Goal: Information Seeking & Learning: Compare options

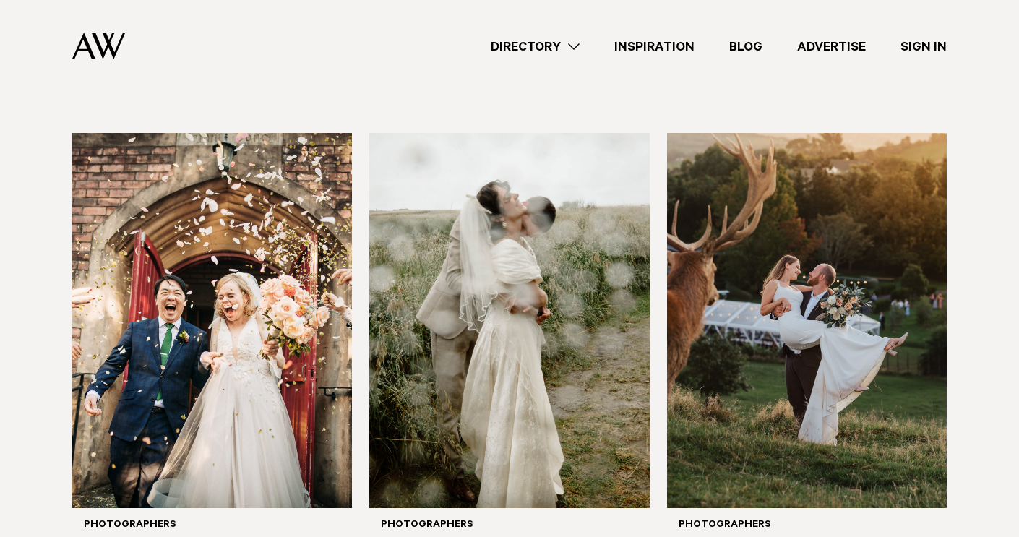
scroll to position [454, 0]
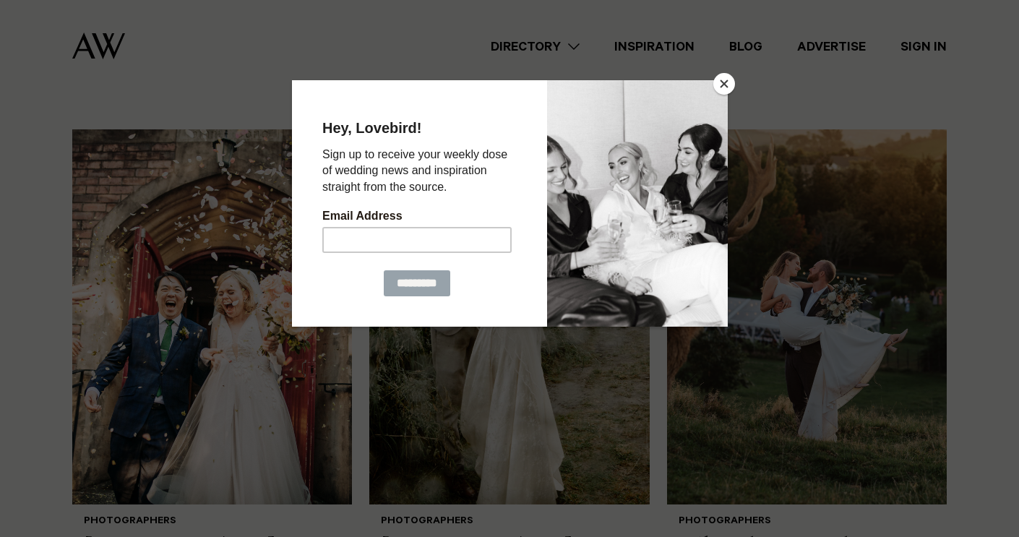
click at [723, 84] on button "Close" at bounding box center [724, 84] width 22 height 22
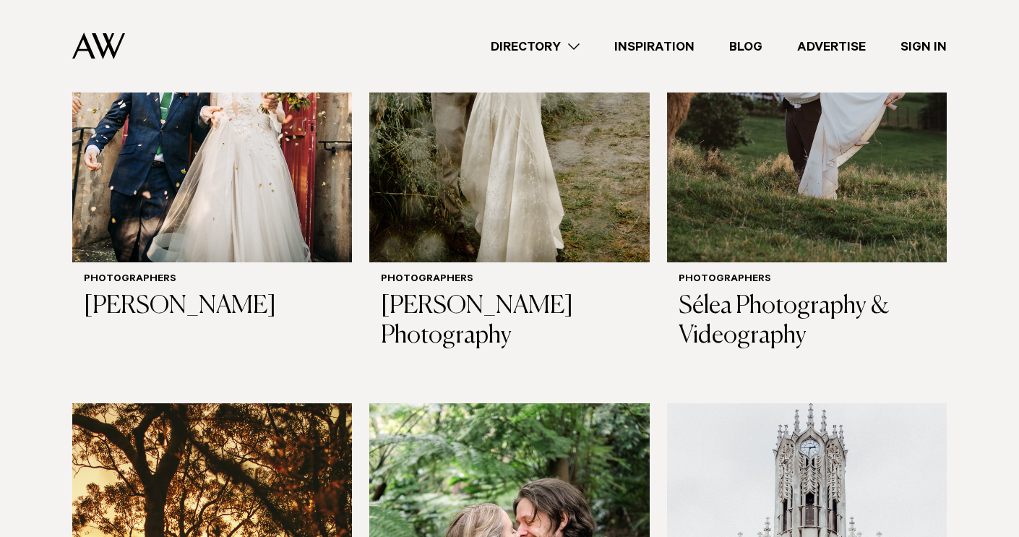
scroll to position [251, 0]
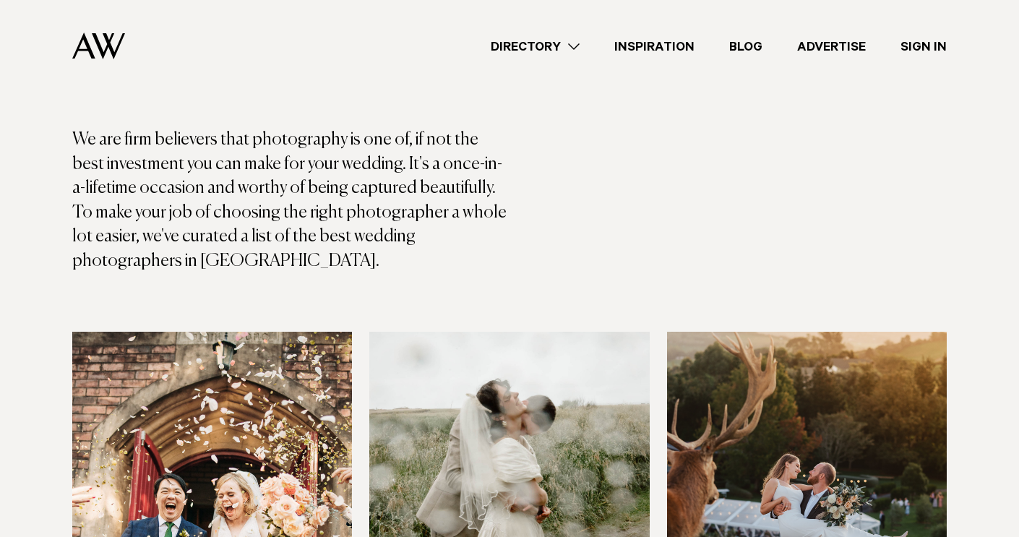
click at [574, 48] on link "Directory" at bounding box center [535, 47] width 124 height 20
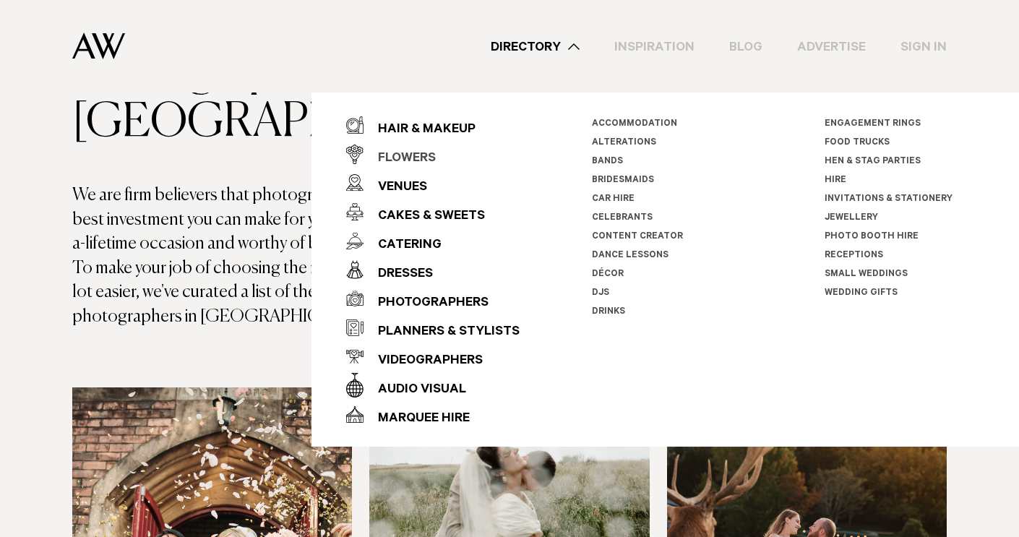
click at [423, 155] on div "Flowers" at bounding box center [399, 159] width 72 height 29
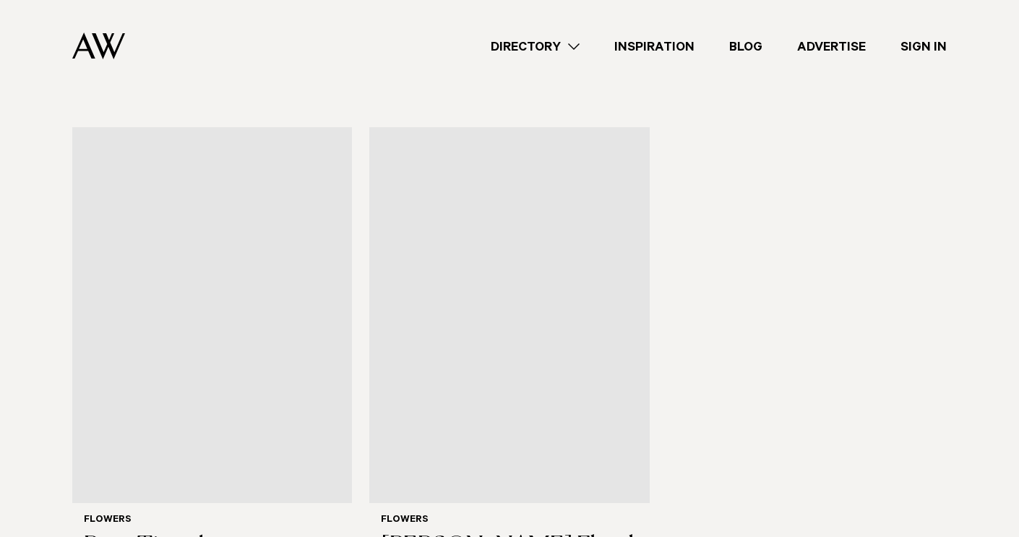
scroll to position [1981, 0]
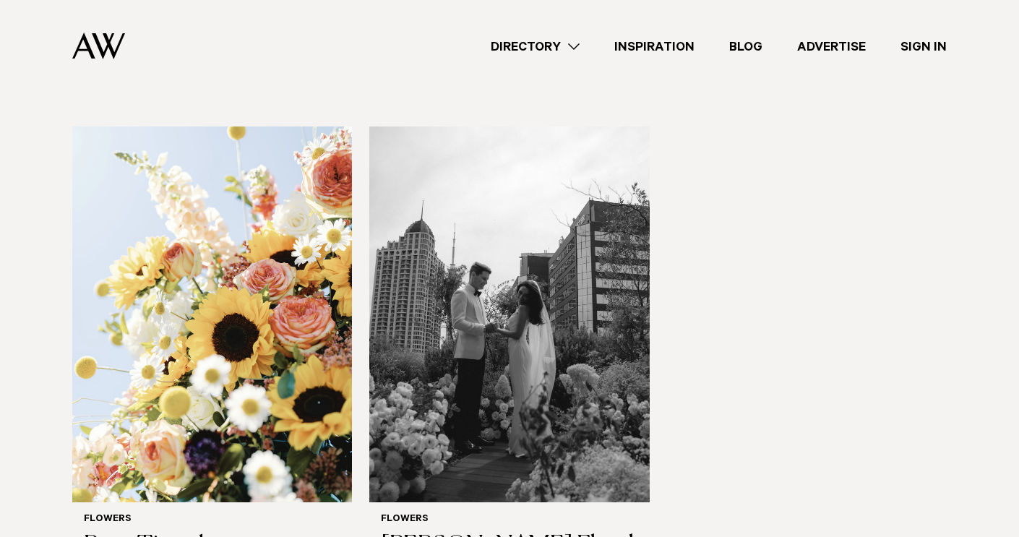
click at [577, 49] on link "Directory" at bounding box center [535, 47] width 124 height 20
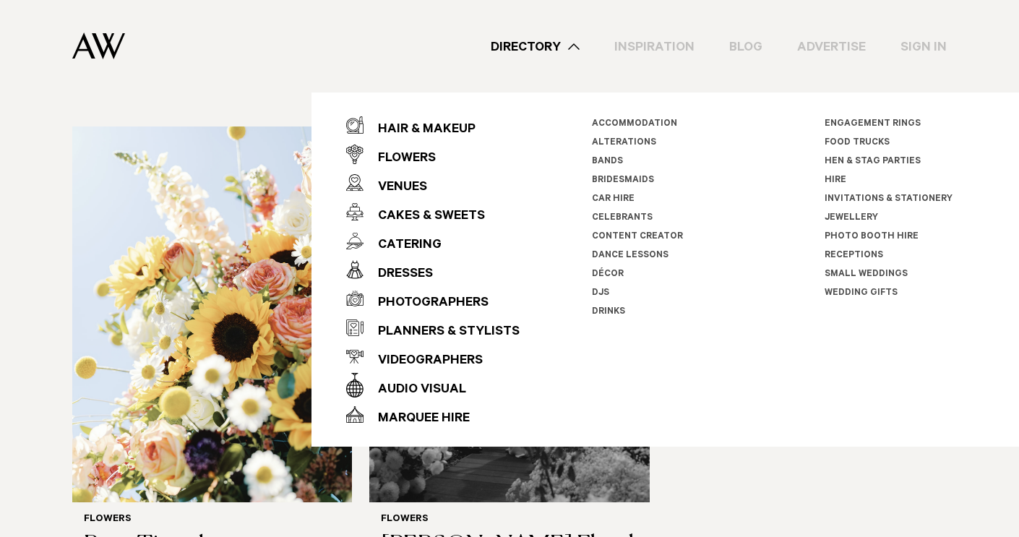
scroll to position [1926, 0]
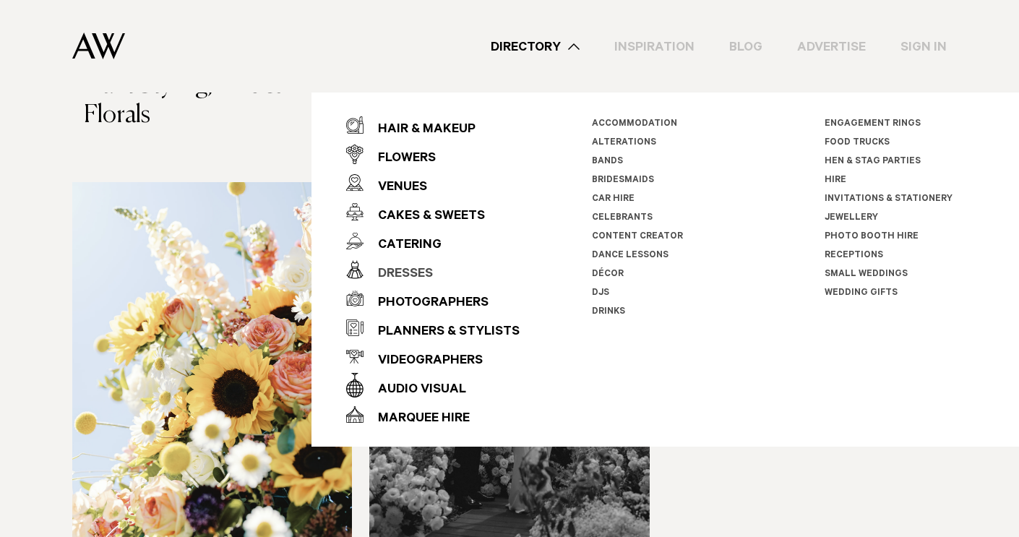
click at [424, 275] on div "Dresses" at bounding box center [397, 274] width 69 height 29
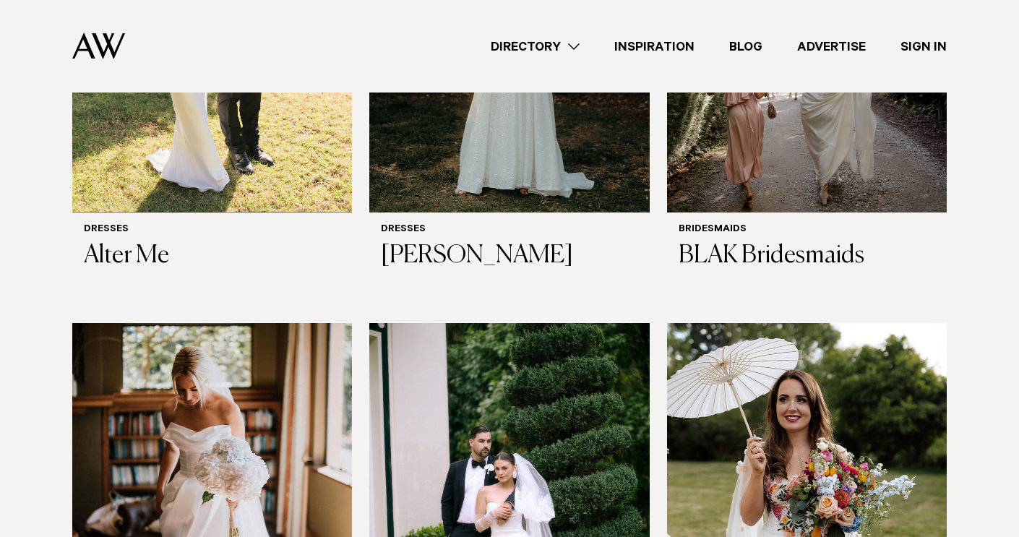
scroll to position [217, 0]
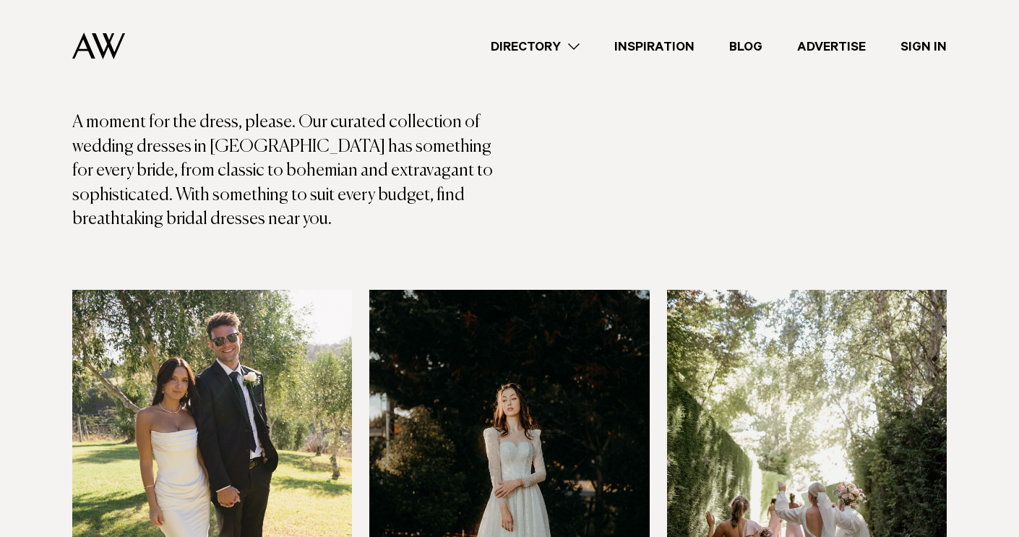
click at [569, 47] on link "Directory" at bounding box center [535, 47] width 124 height 20
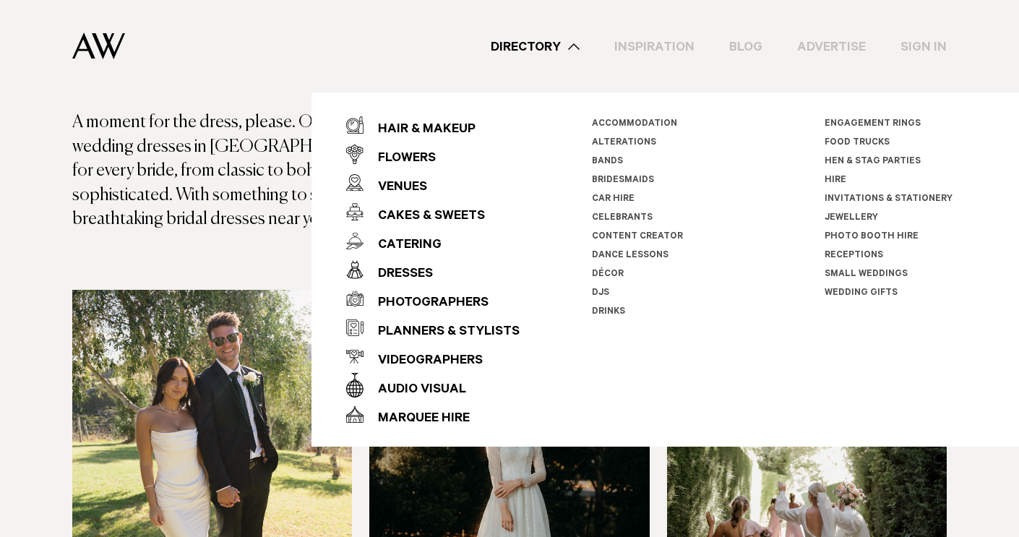
scroll to position [161, 0]
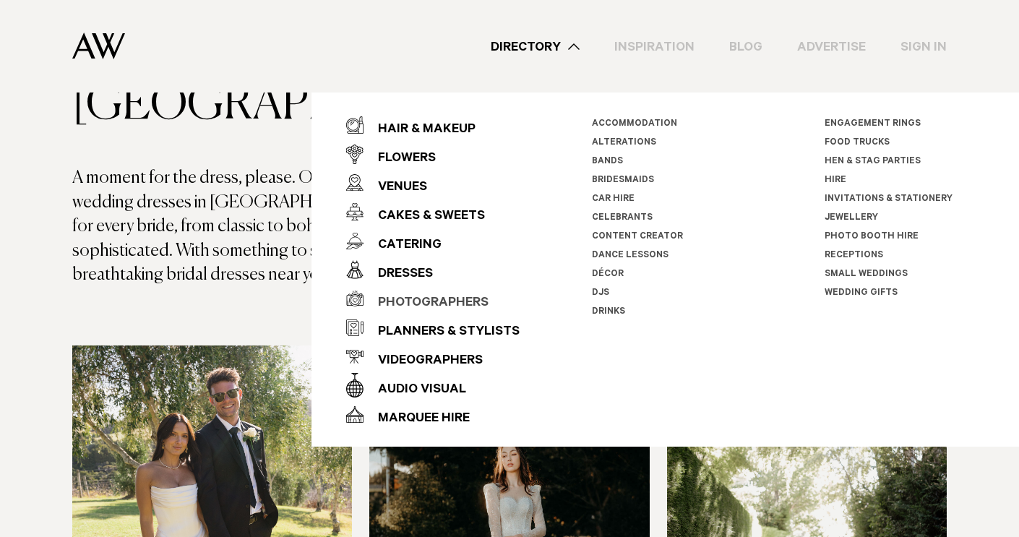
click at [429, 303] on div "Photographers" at bounding box center [425, 303] width 125 height 29
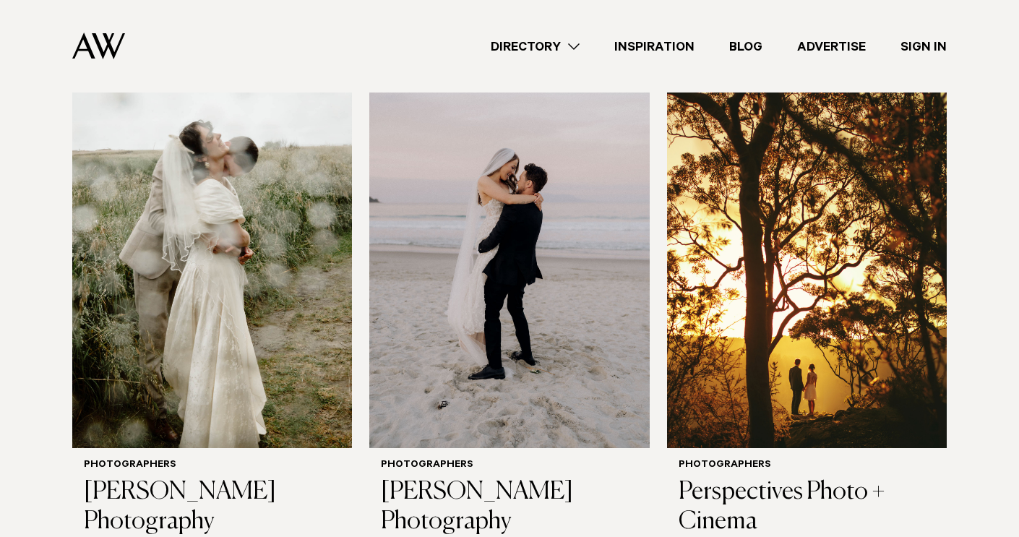
scroll to position [514, 0]
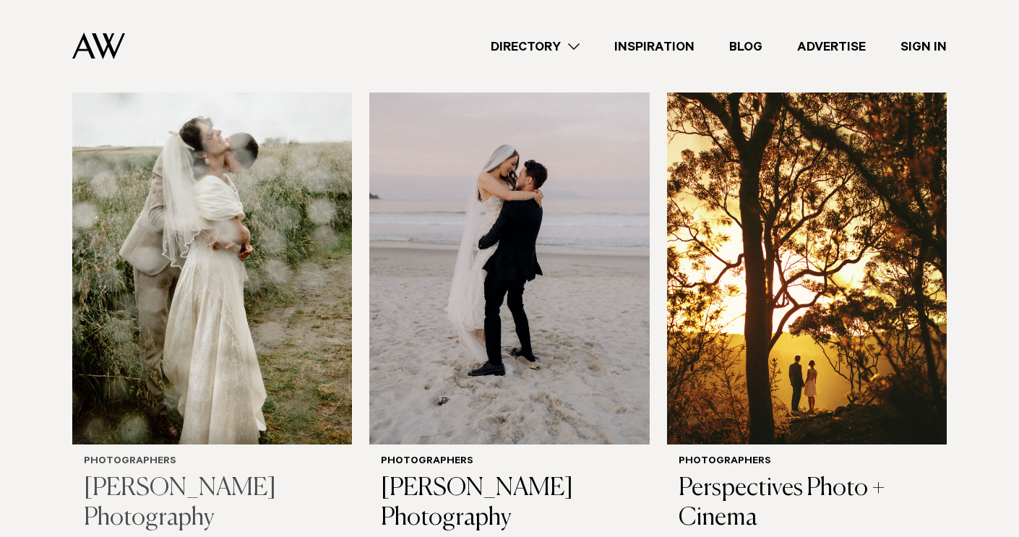
click at [126, 363] on img at bounding box center [212, 257] width 280 height 376
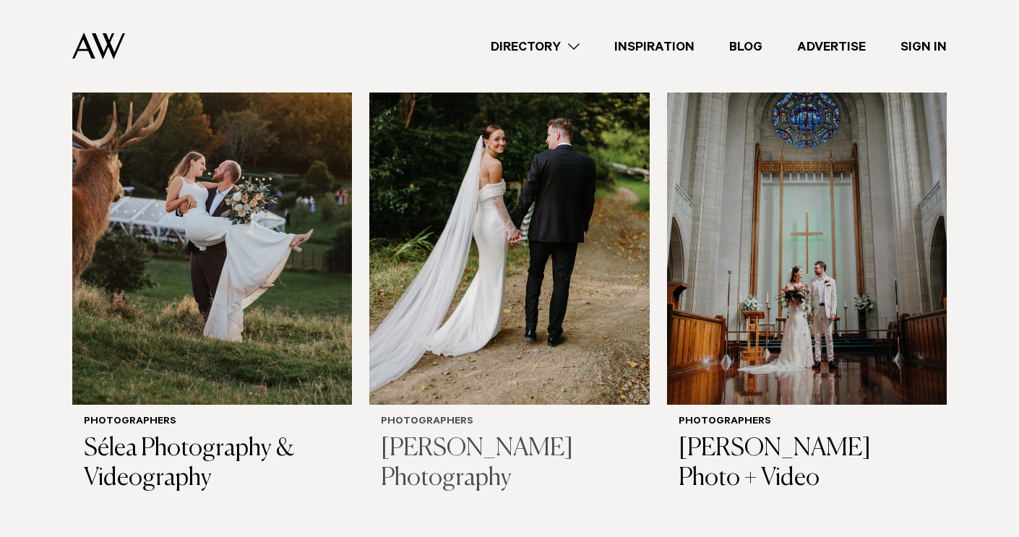
scroll to position [1067, 0]
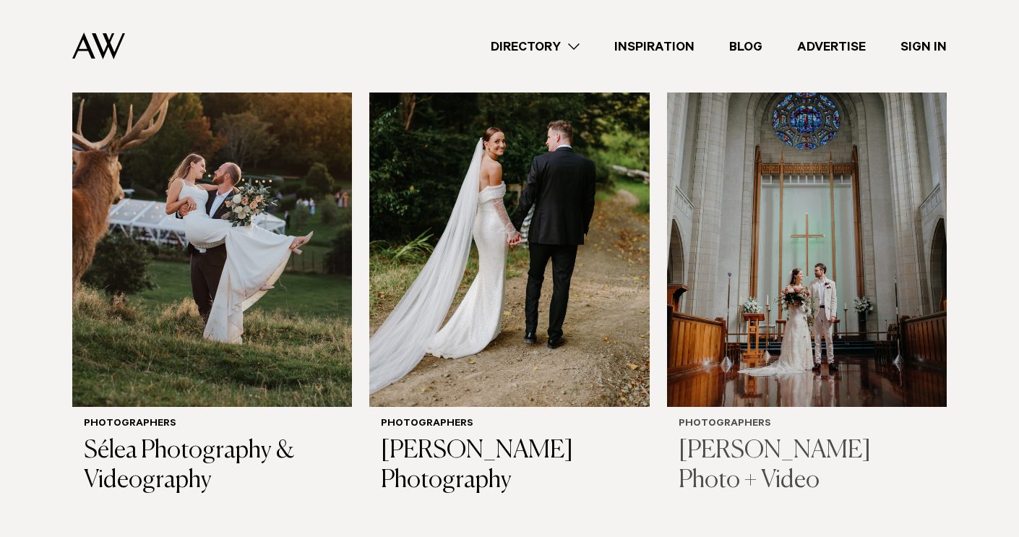
click at [755, 361] on img at bounding box center [807, 220] width 280 height 376
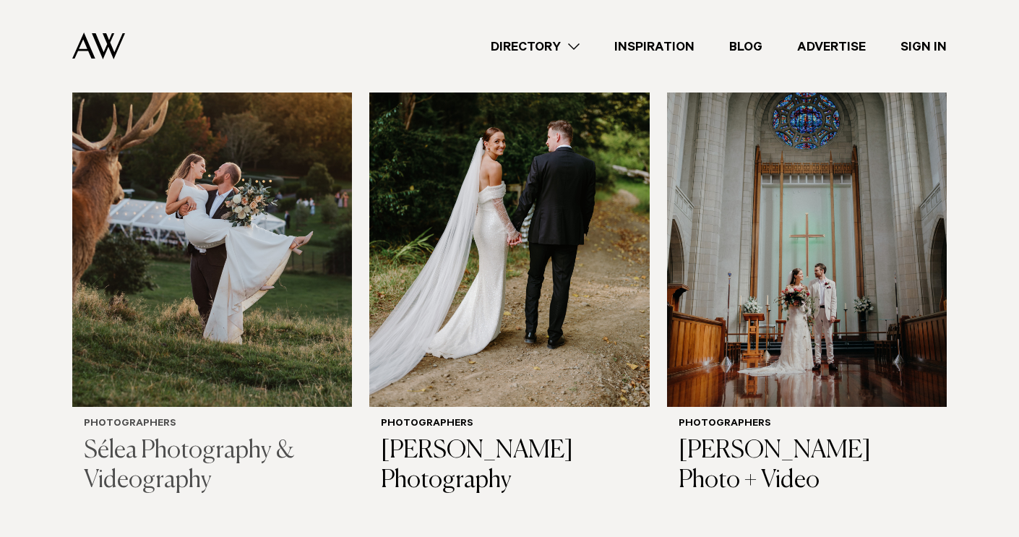
click at [233, 270] on img at bounding box center [212, 220] width 280 height 376
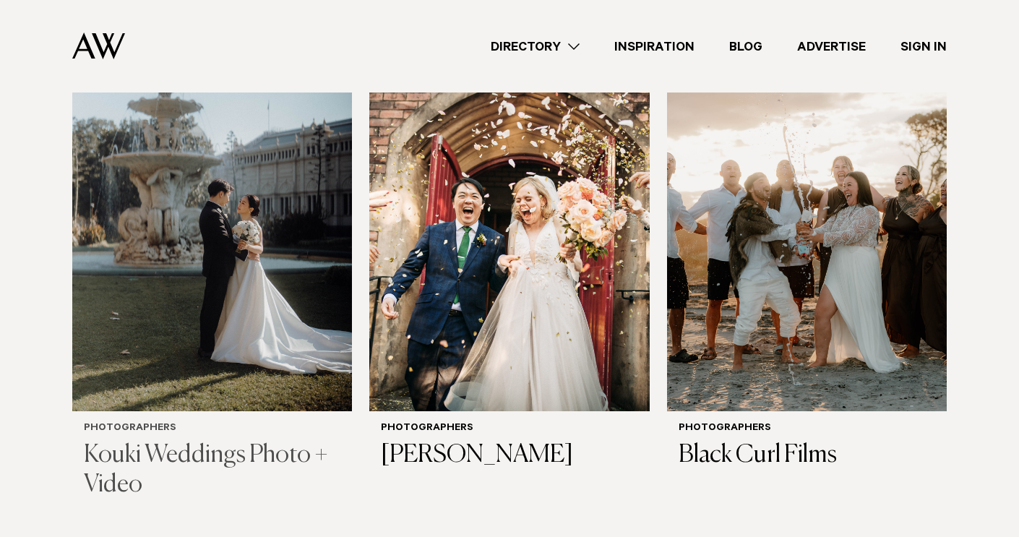
scroll to position [1630, 0]
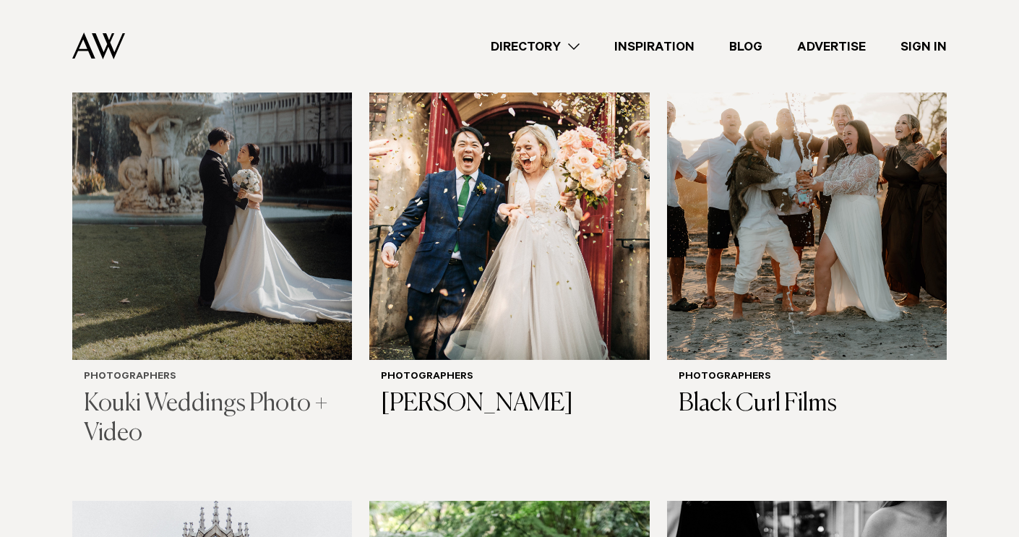
click at [176, 275] on img at bounding box center [212, 173] width 280 height 376
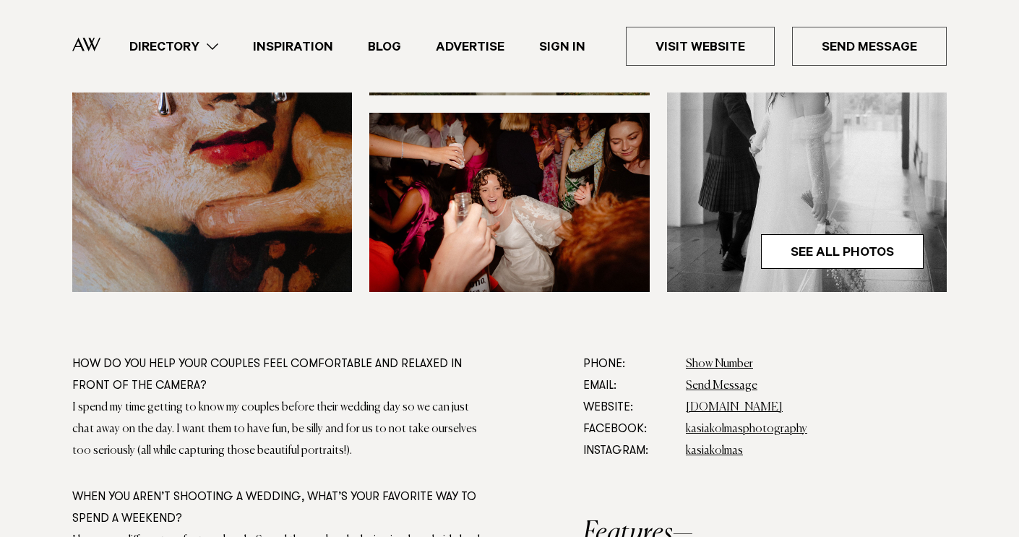
scroll to position [609, 0]
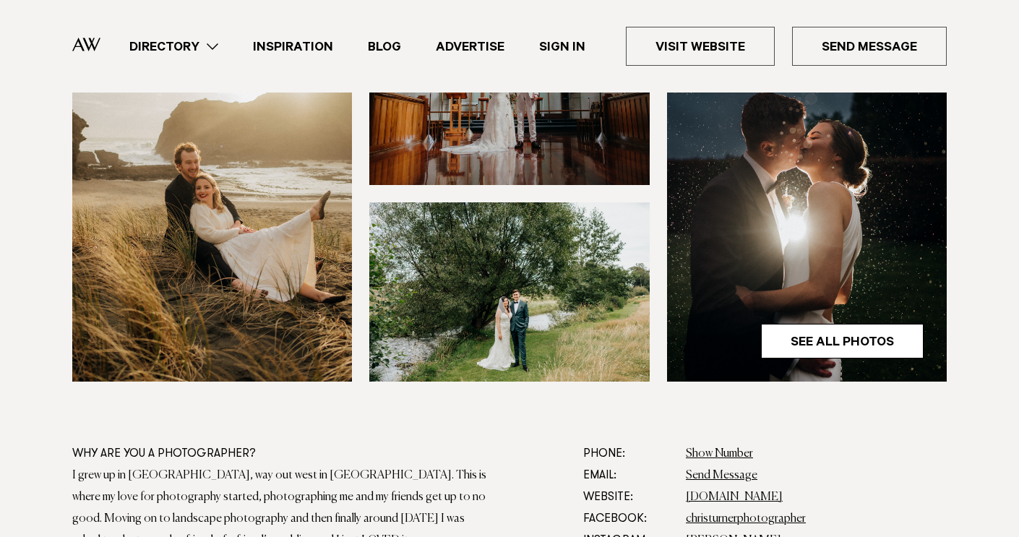
scroll to position [630, 0]
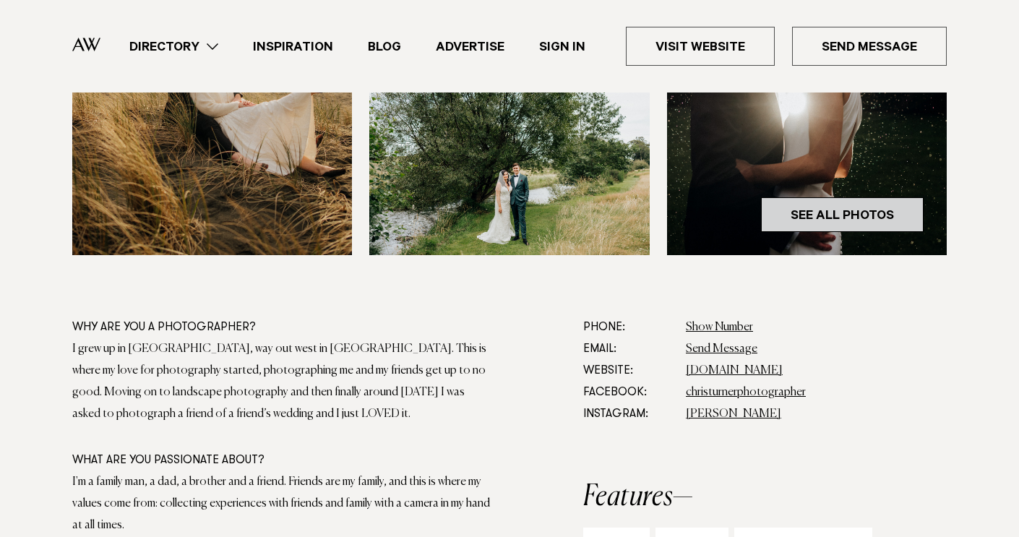
click at [842, 218] on link "See All Photos" at bounding box center [842, 214] width 163 height 35
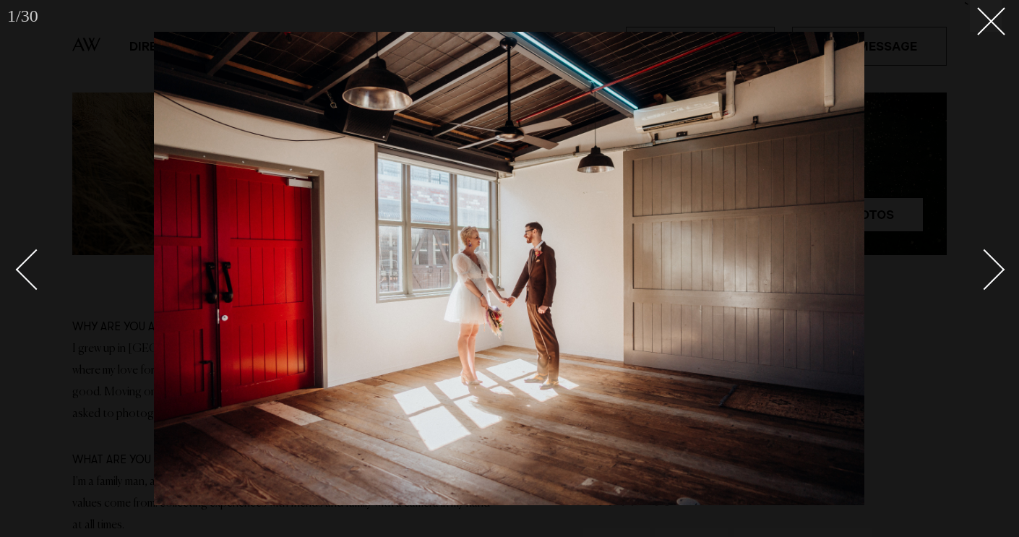
click at [981, 256] on div "Next slide" at bounding box center [984, 269] width 41 height 41
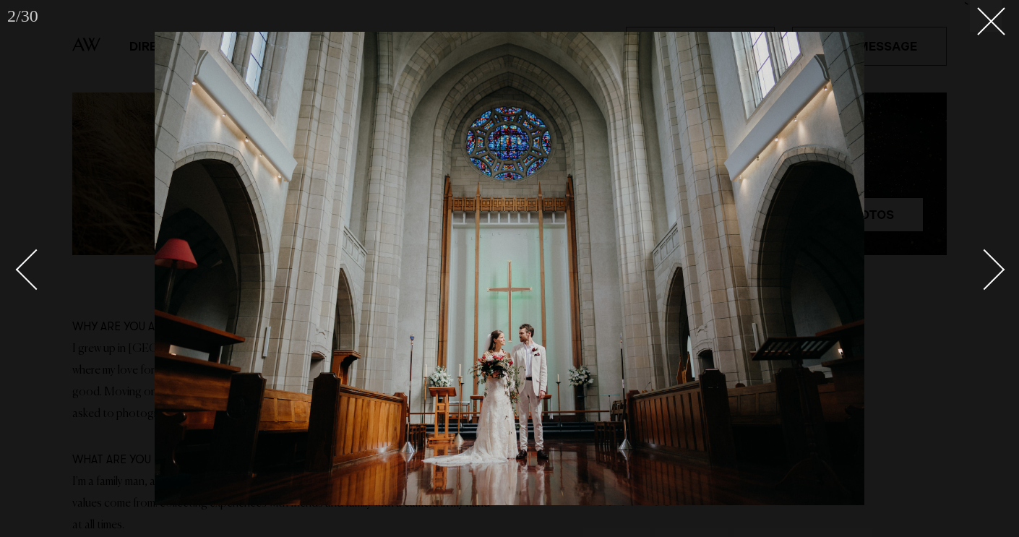
click at [981, 256] on div "Next slide" at bounding box center [984, 269] width 41 height 41
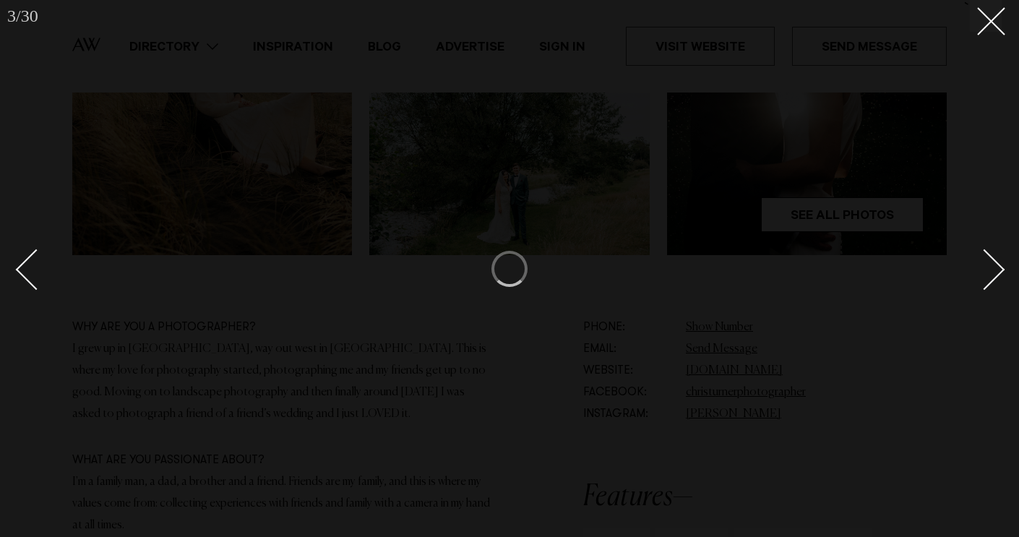
click at [981, 256] on div "Next slide" at bounding box center [984, 269] width 41 height 41
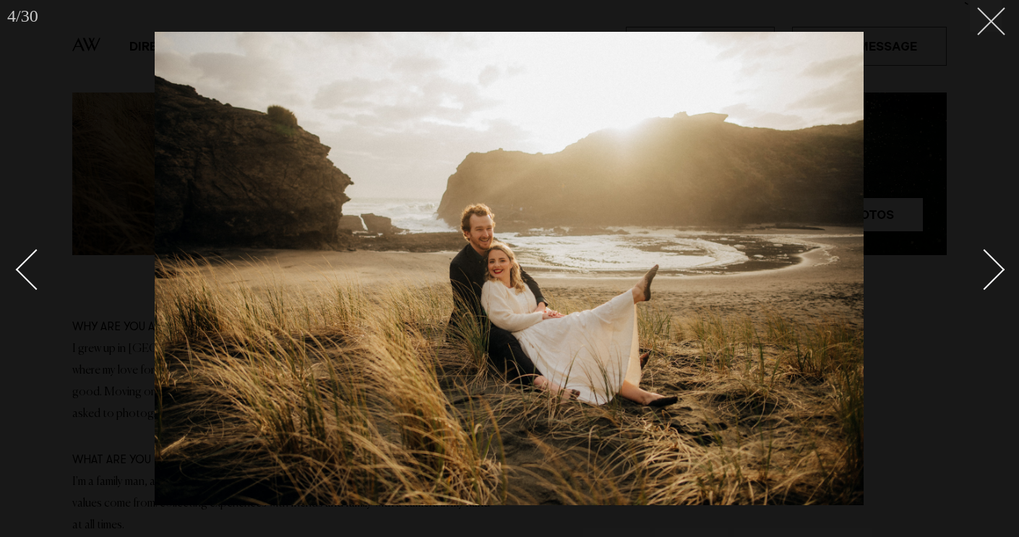
click at [986, 25] on line at bounding box center [991, 21] width 27 height 27
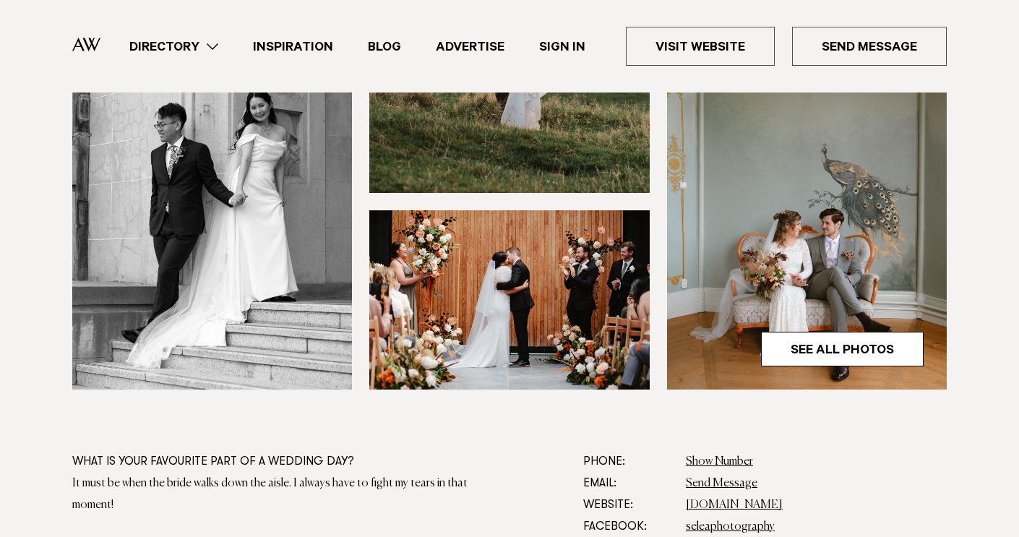
scroll to position [506, 0]
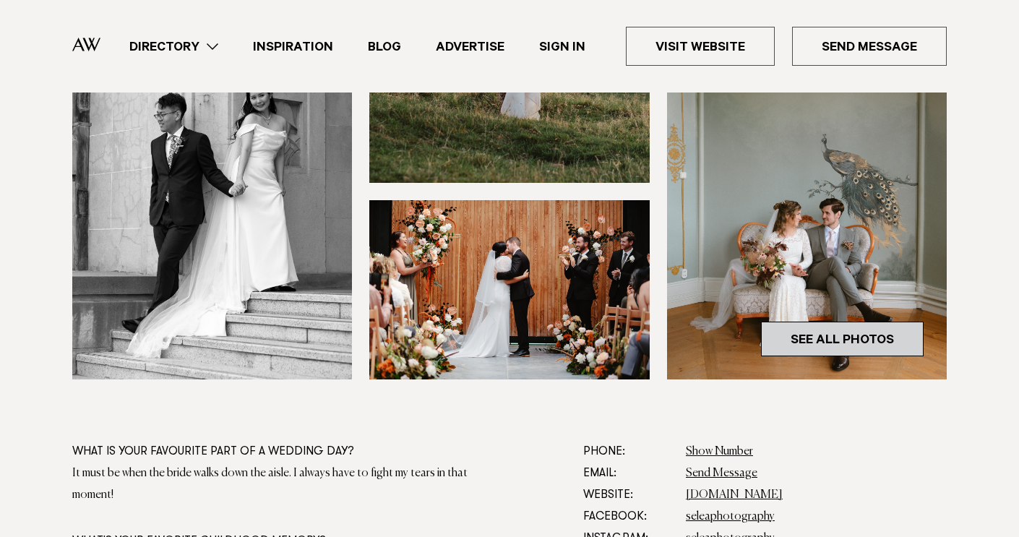
click at [809, 335] on link "See All Photos" at bounding box center [842, 339] width 163 height 35
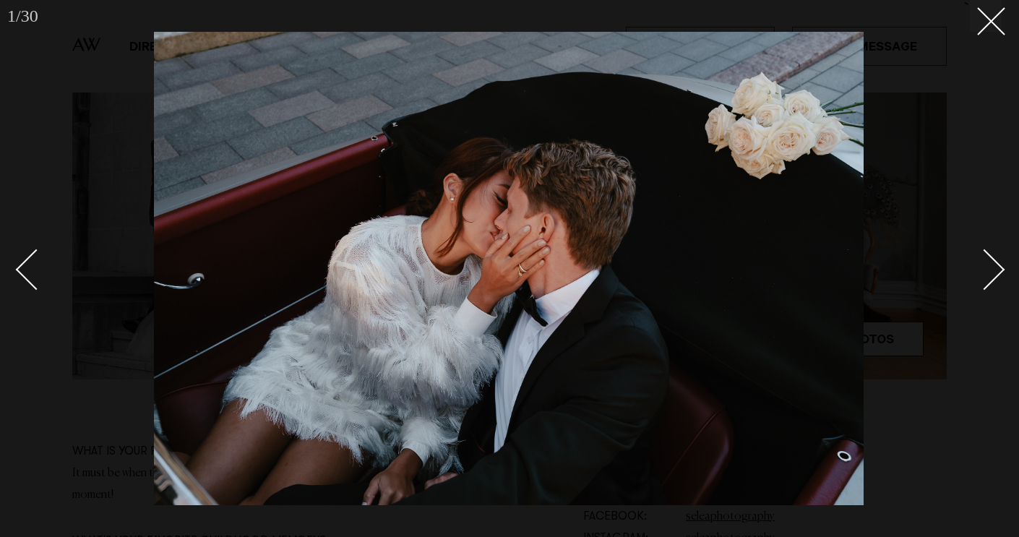
click at [991, 276] on div "Next slide" at bounding box center [984, 269] width 41 height 41
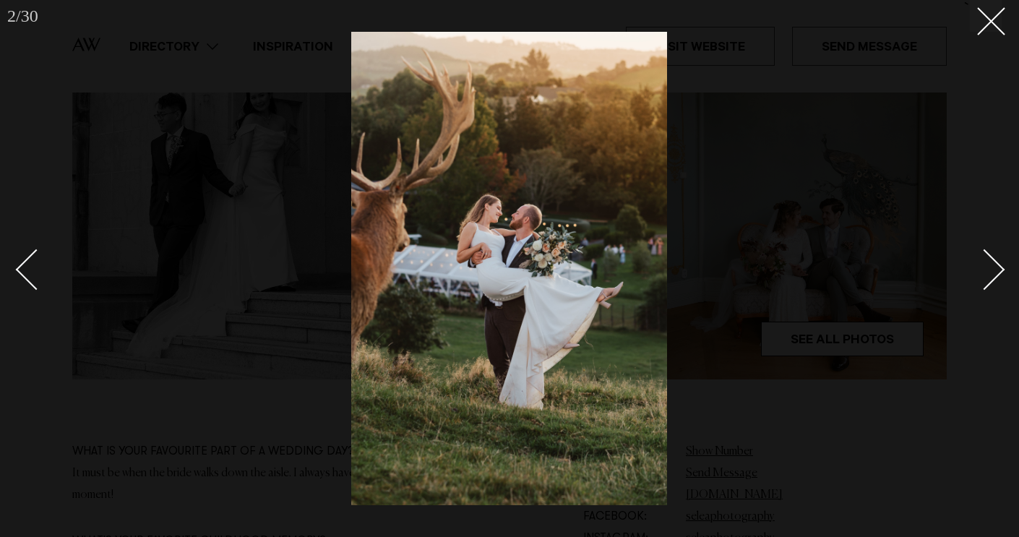
click at [991, 276] on div "Next slide" at bounding box center [984, 269] width 41 height 41
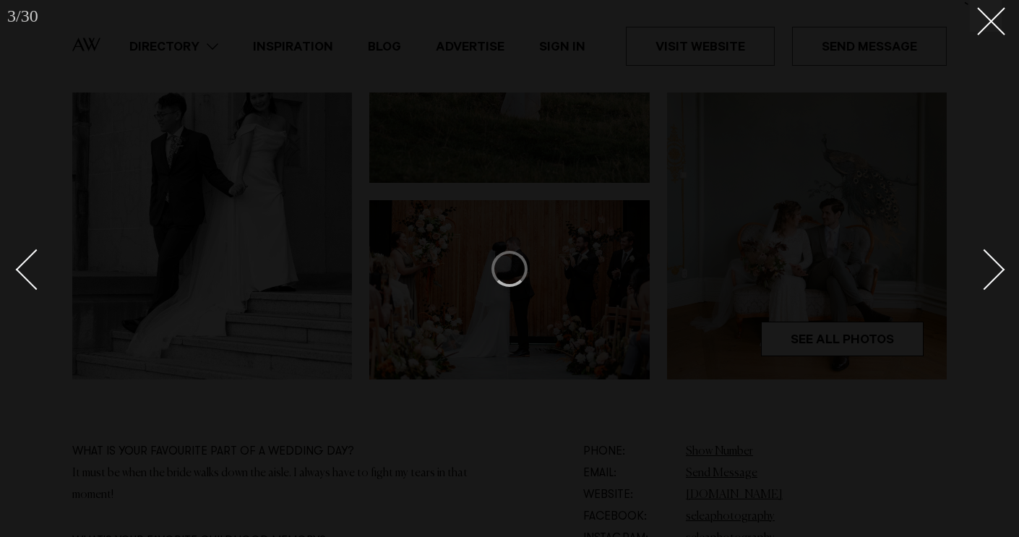
click at [991, 276] on div "Next slide" at bounding box center [984, 269] width 41 height 41
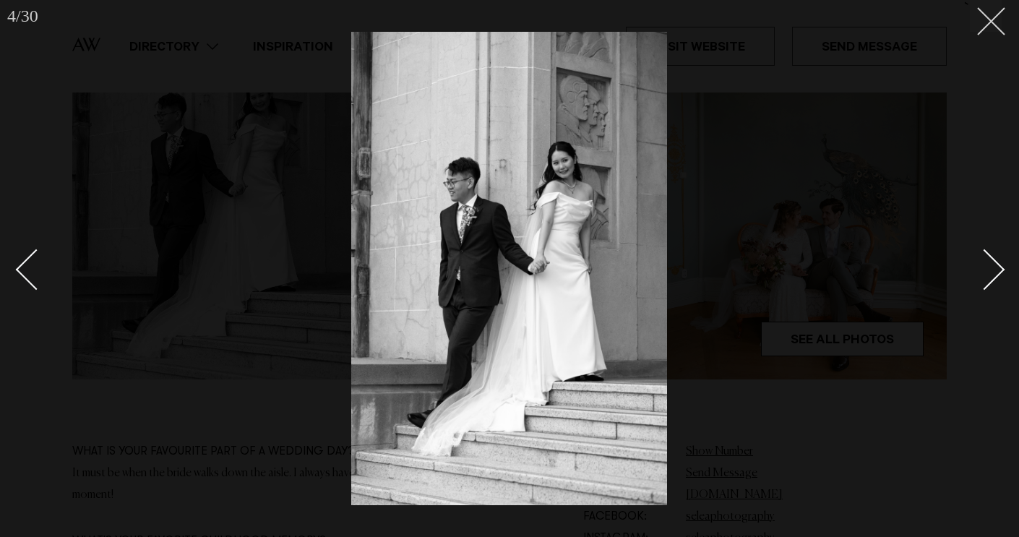
click at [997, 22] on button at bounding box center [986, 16] width 32 height 32
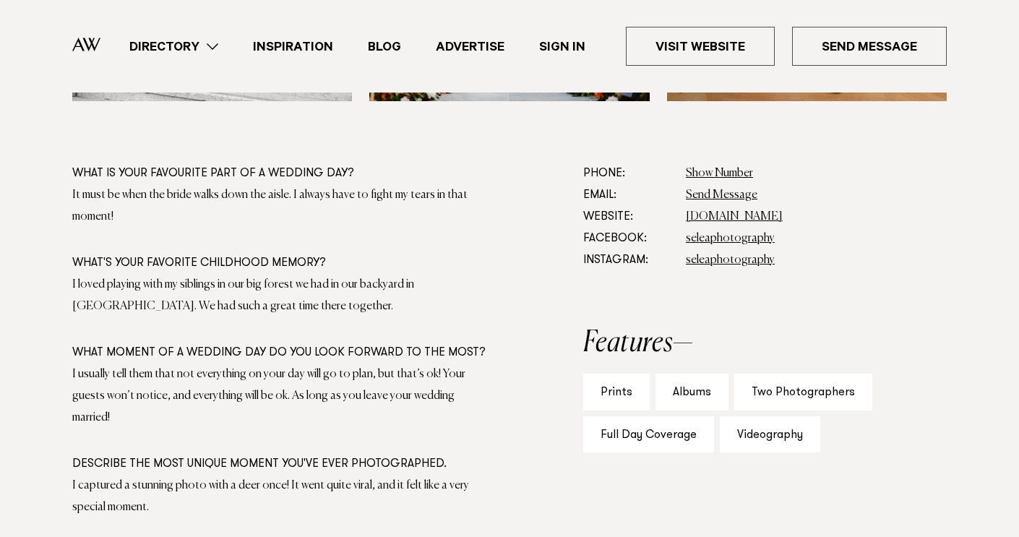
scroll to position [803, 0]
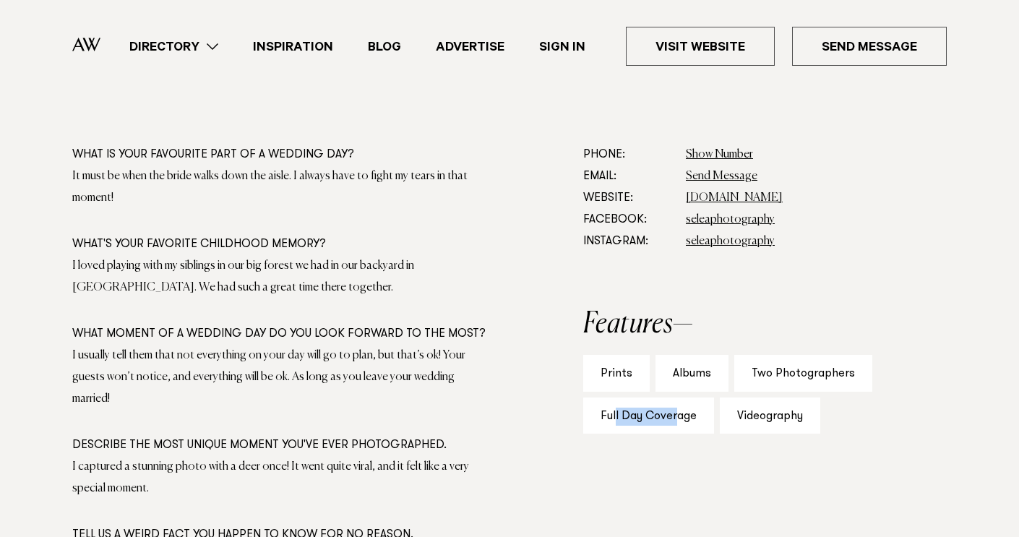
drag, startPoint x: 615, startPoint y: 413, endPoint x: 679, endPoint y: 413, distance: 63.6
click at [679, 413] on div "Full Day Coverage" at bounding box center [648, 415] width 131 height 37
click at [672, 452] on aside "Phone: Show Number +0274080903 Email: Send Message Website: www.seleaphotograph…" at bounding box center [764, 397] width 363 height 507
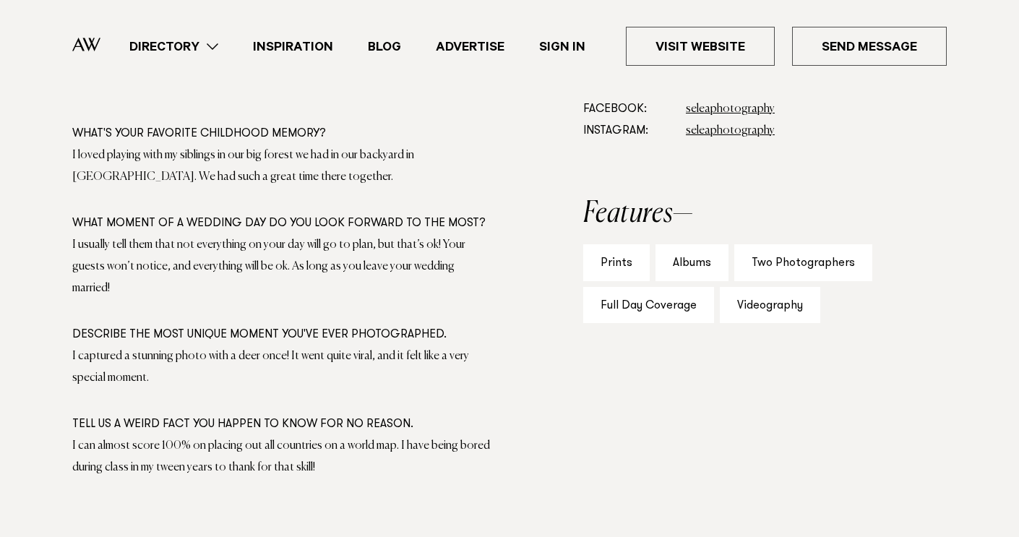
scroll to position [914, 0]
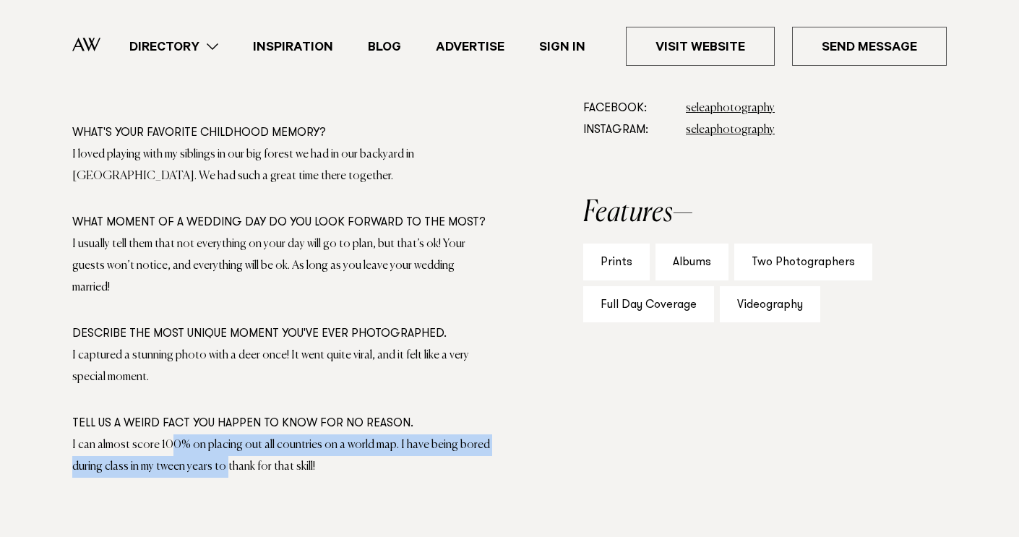
drag, startPoint x: 168, startPoint y: 422, endPoint x: 221, endPoint y: 438, distance: 55.1
click at [221, 438] on div "I can almost score 100% on placing out all countries on a world map. I have bei…" at bounding box center [281, 455] width 418 height 43
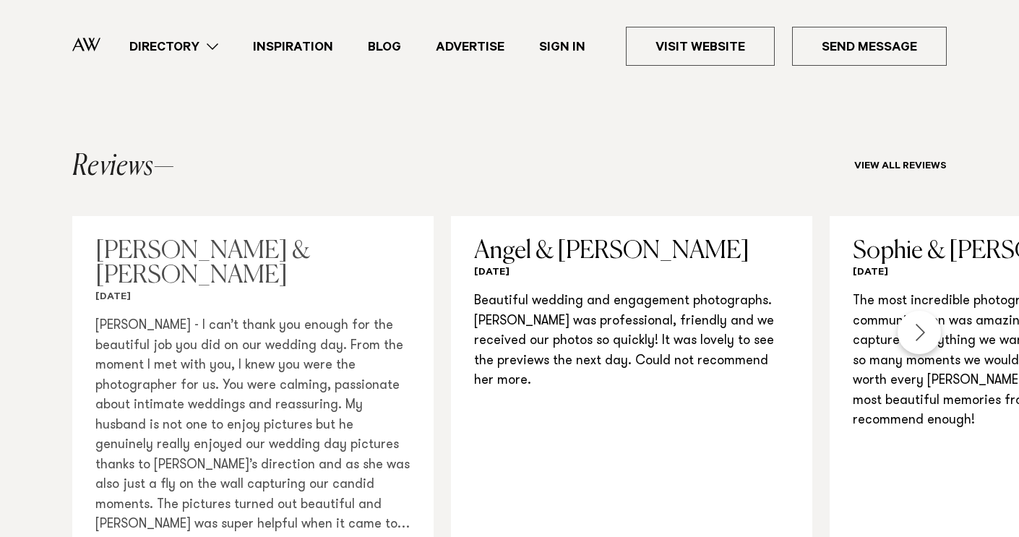
scroll to position [1364, 0]
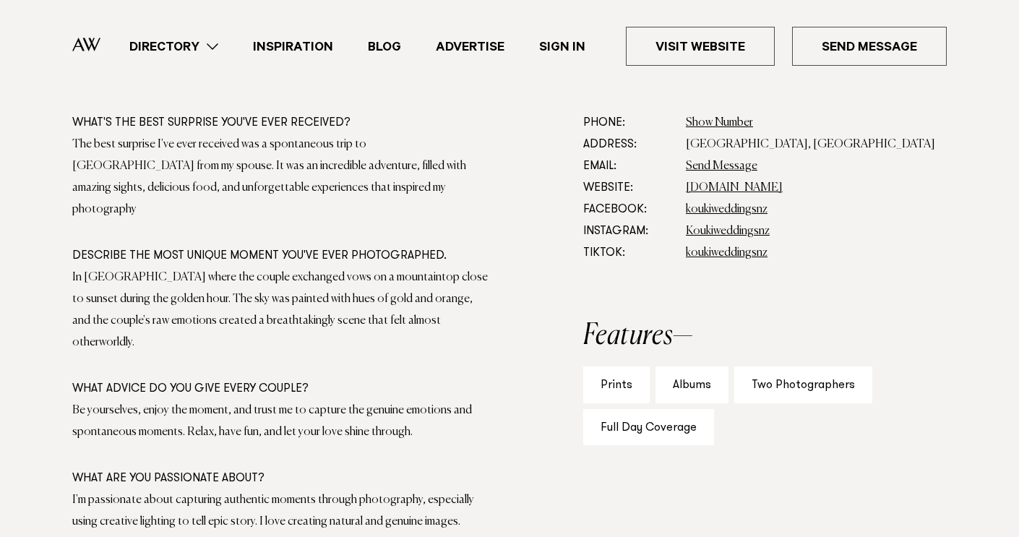
scroll to position [798, 0]
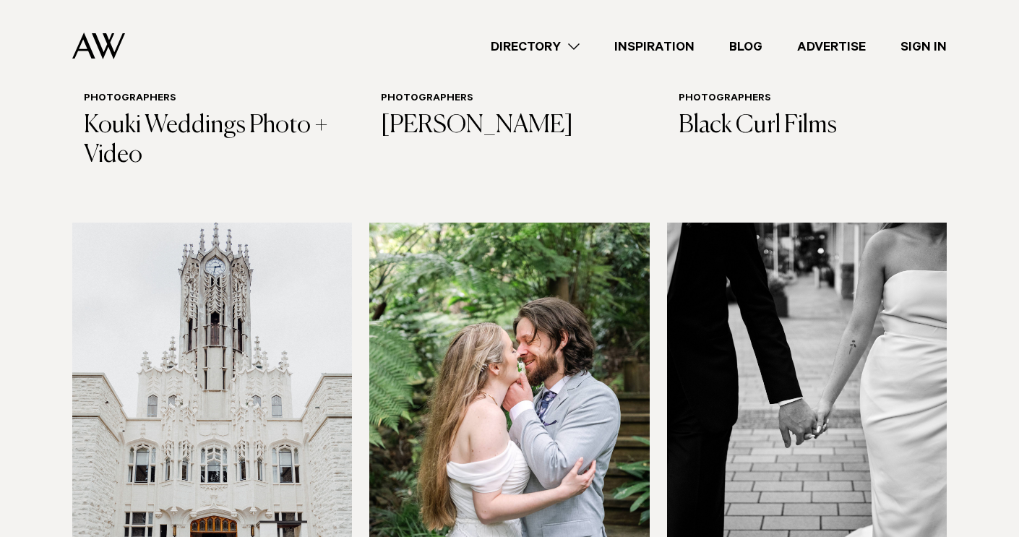
scroll to position [1914, 0]
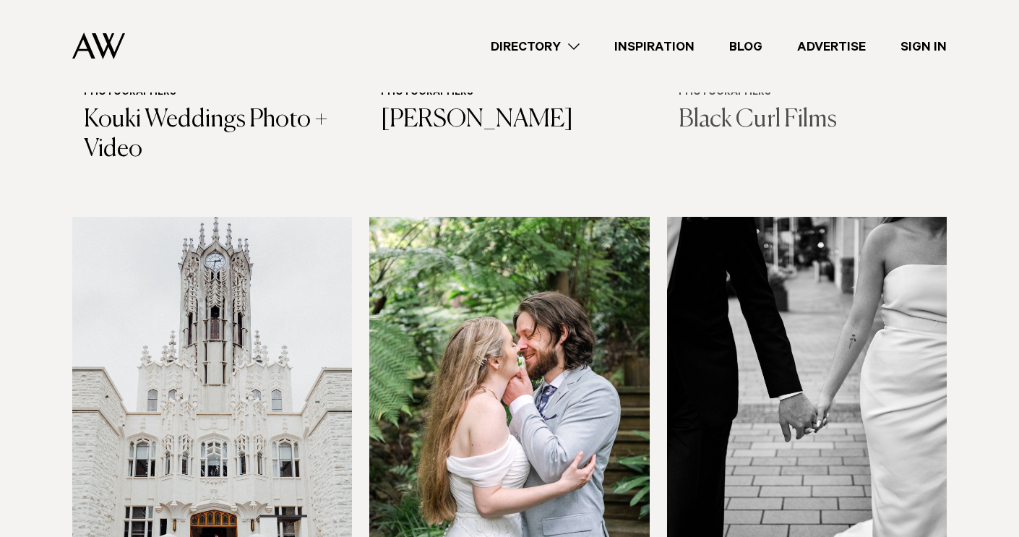
click at [793, 117] on h3 "Black Curl Films" at bounding box center [807, 120] width 257 height 30
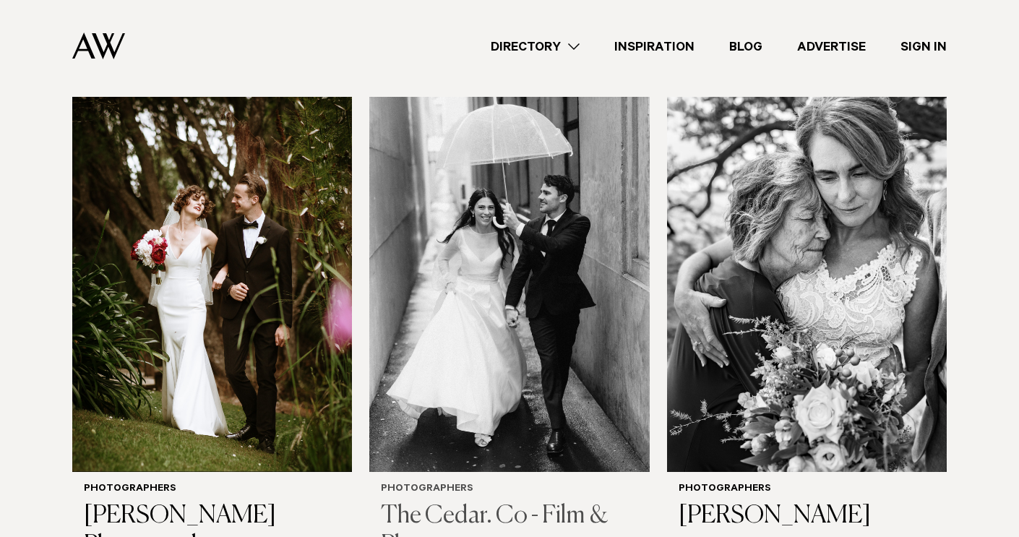
scroll to position [3583, 0]
click at [505, 326] on img at bounding box center [509, 284] width 280 height 376
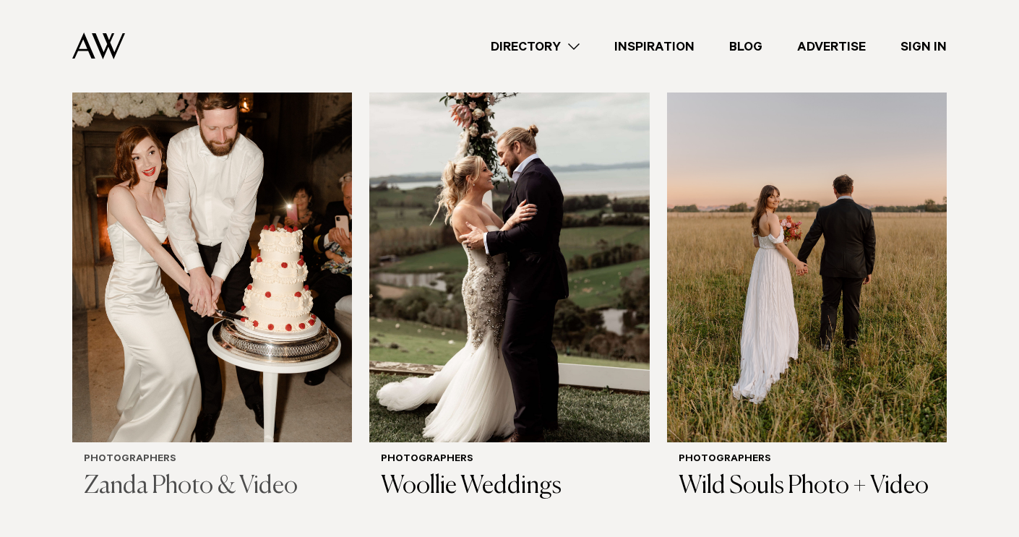
scroll to position [4128, 0]
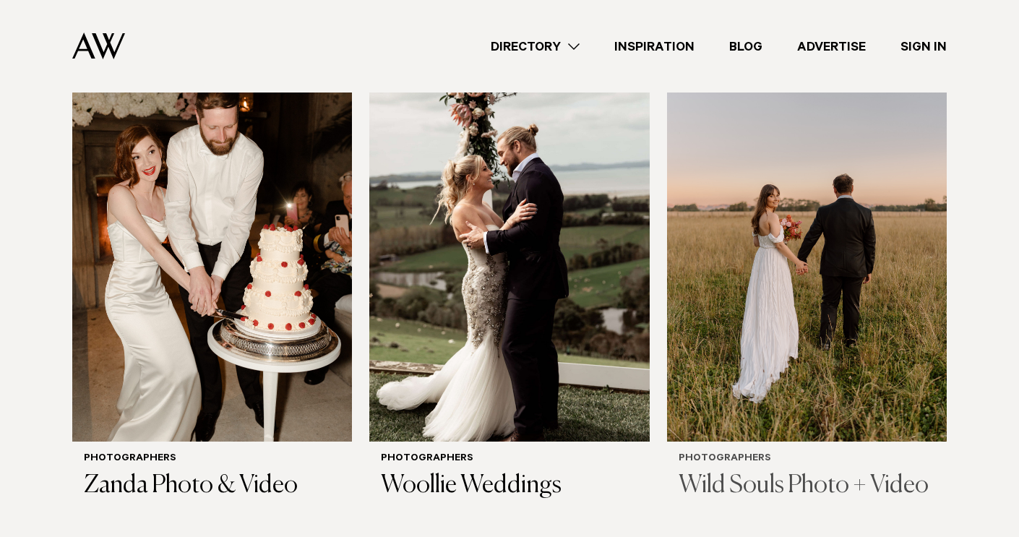
click at [805, 256] on img at bounding box center [807, 254] width 280 height 376
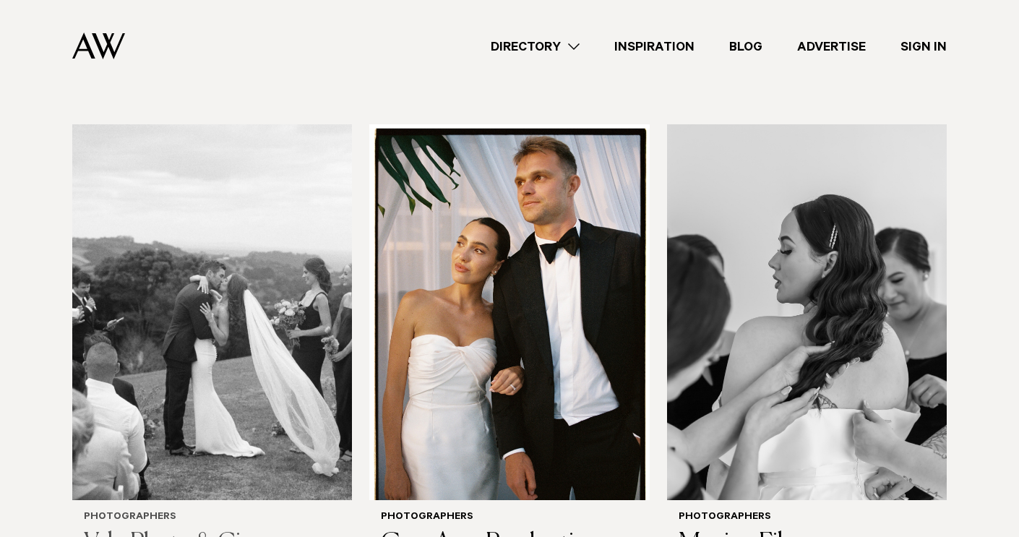
scroll to position [4559, 0]
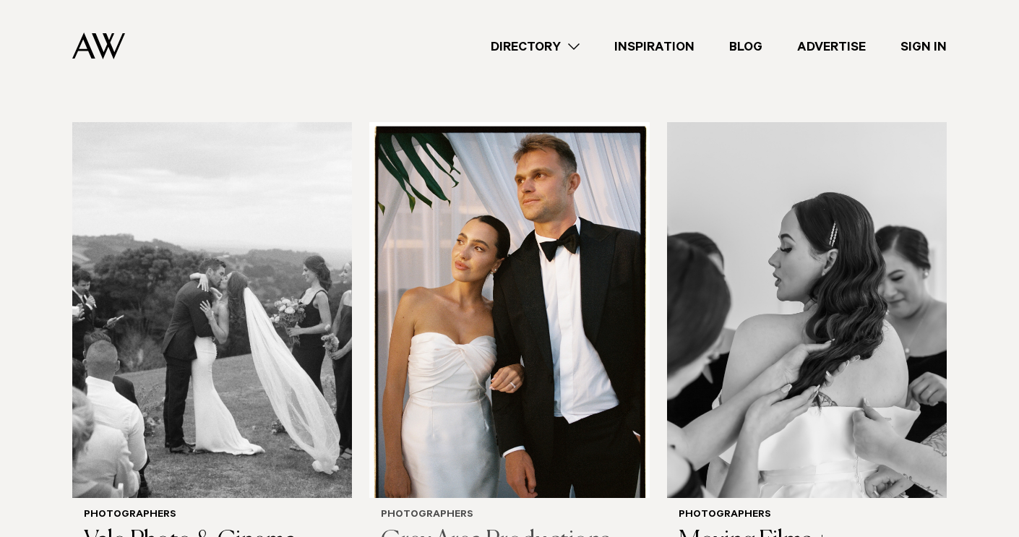
click at [559, 284] on img at bounding box center [509, 310] width 280 height 376
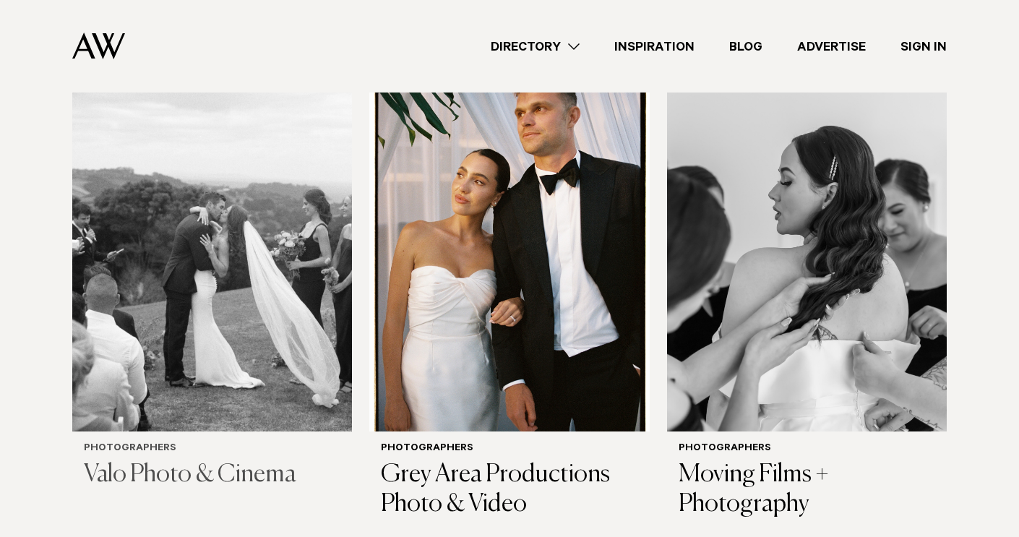
scroll to position [4626, 0]
click at [272, 241] on img at bounding box center [212, 243] width 280 height 376
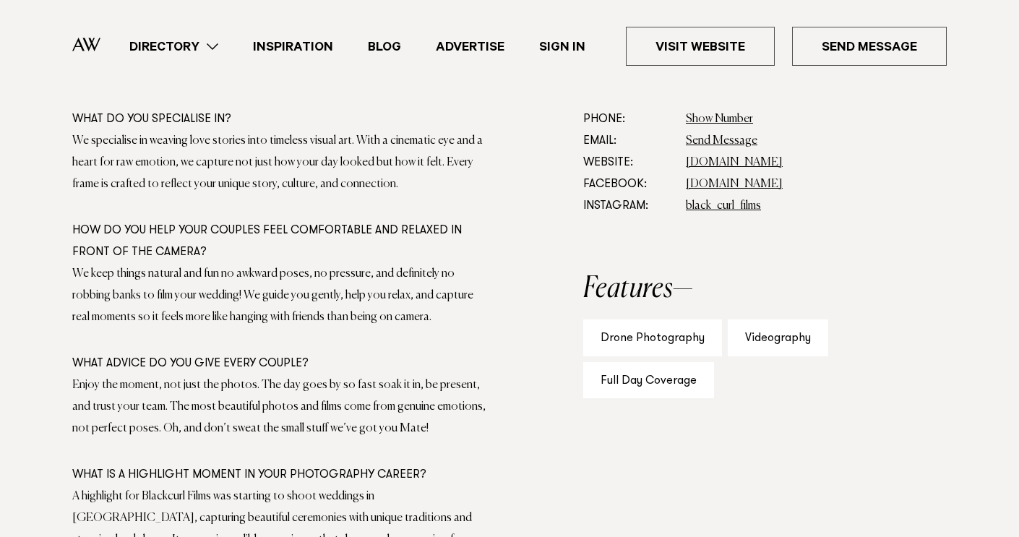
scroll to position [837, 0]
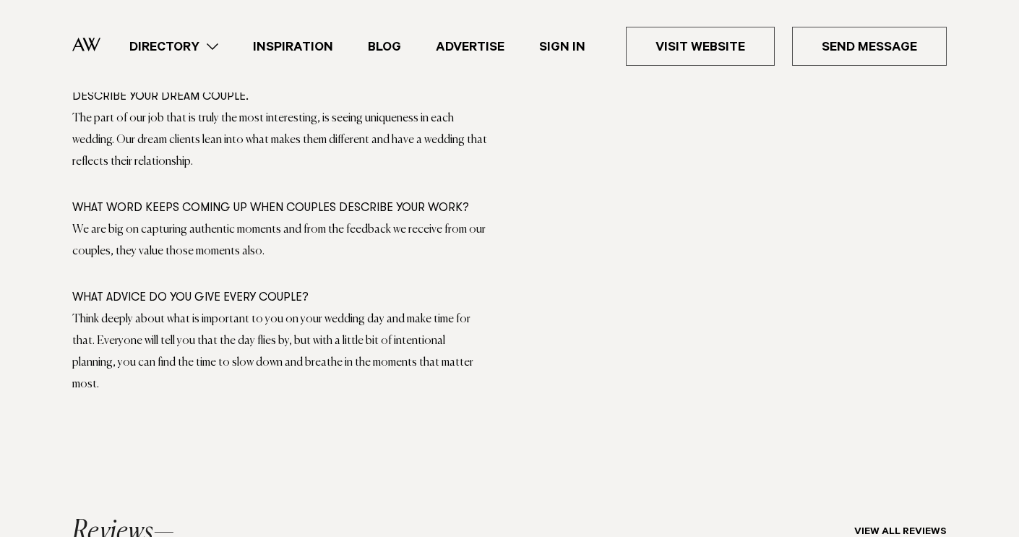
scroll to position [1136, 0]
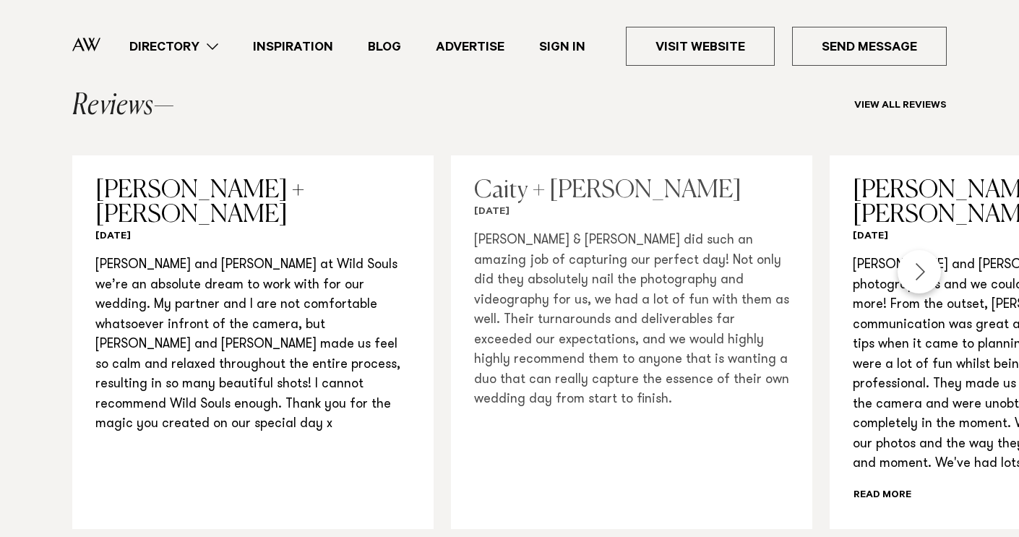
scroll to position [1513, 0]
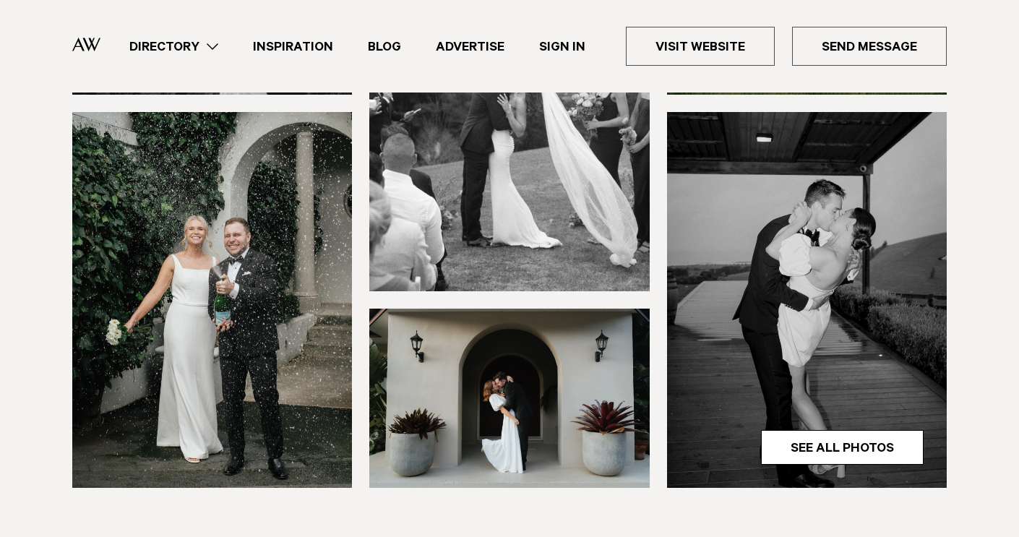
scroll to position [424, 0]
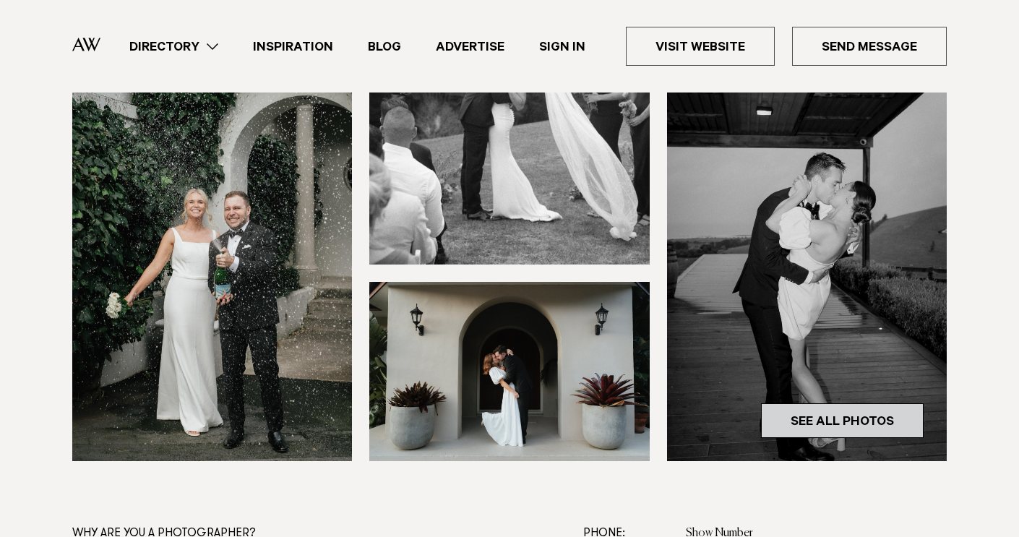
click at [847, 421] on link "See All Photos" at bounding box center [842, 420] width 163 height 35
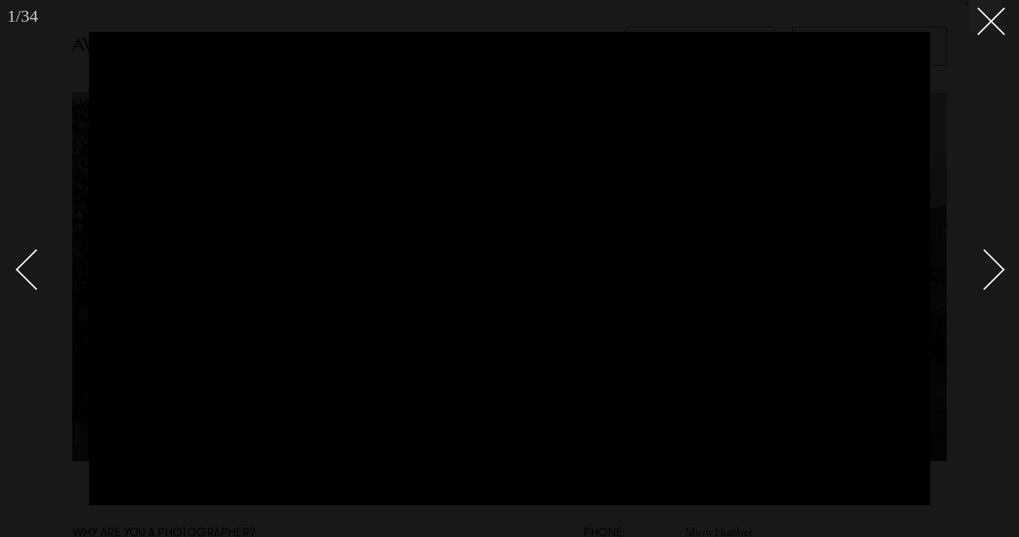
click at [999, 264] on div "Next slide" at bounding box center [984, 269] width 41 height 41
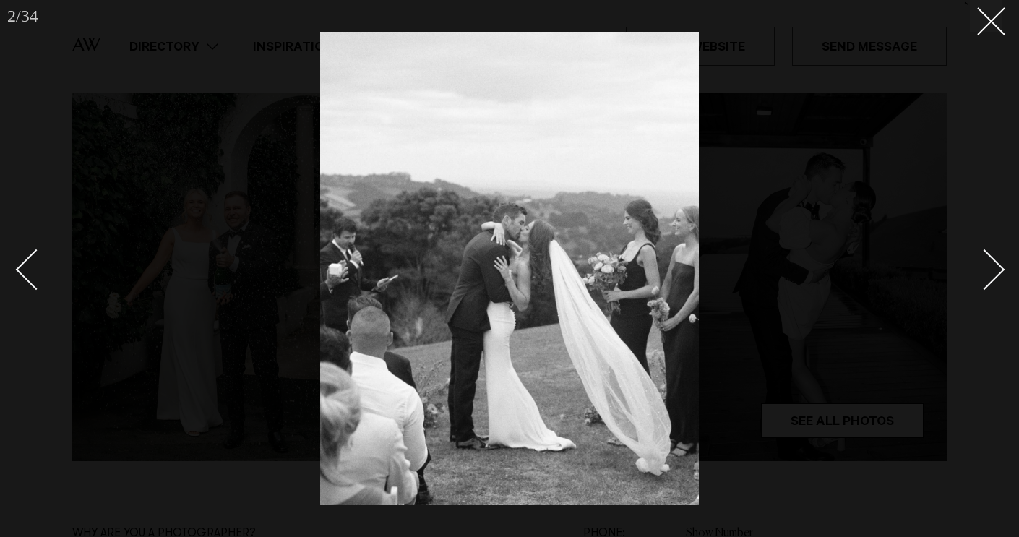
click at [999, 264] on div "Next slide" at bounding box center [984, 269] width 41 height 41
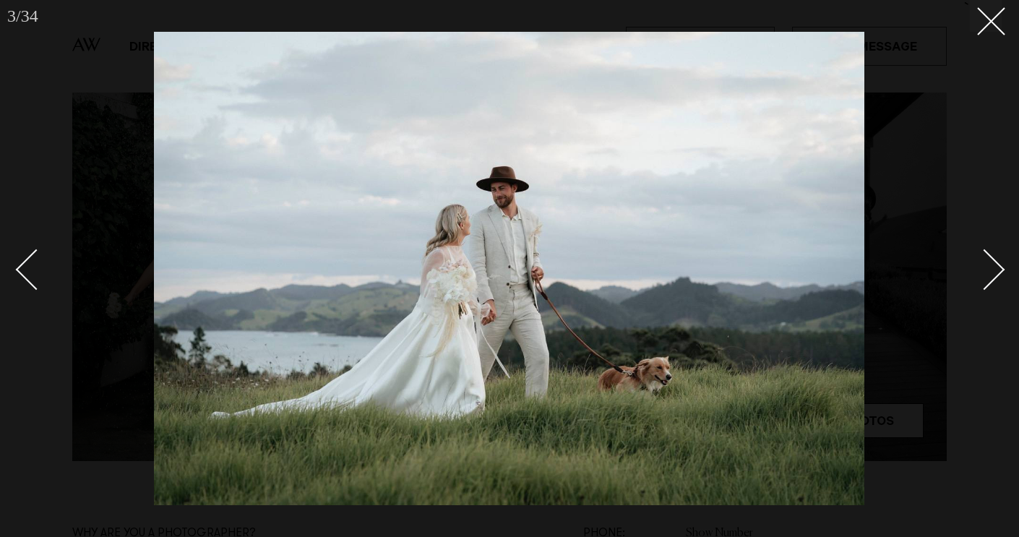
click at [999, 264] on div "Next slide" at bounding box center [984, 269] width 41 height 41
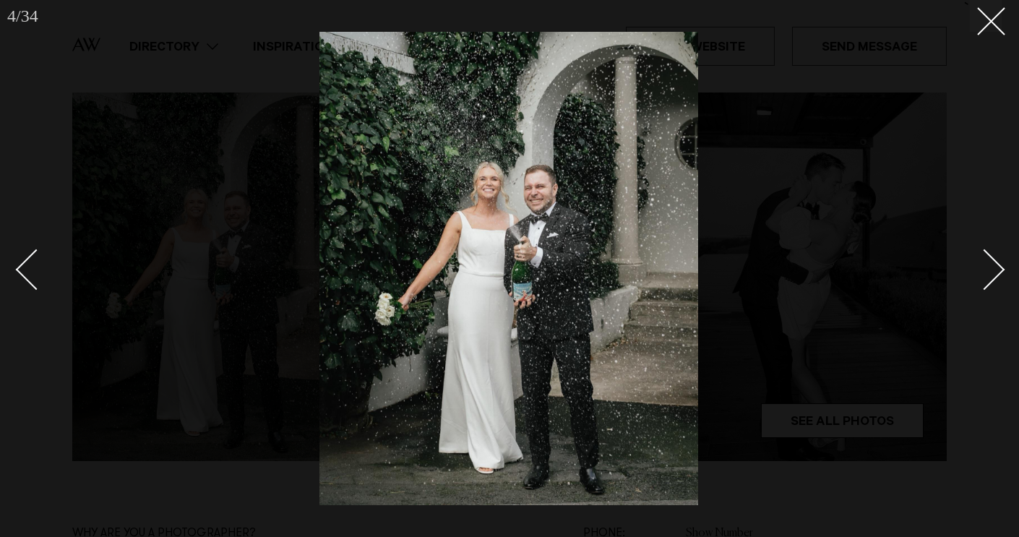
click at [999, 264] on div "Next slide" at bounding box center [984, 269] width 41 height 41
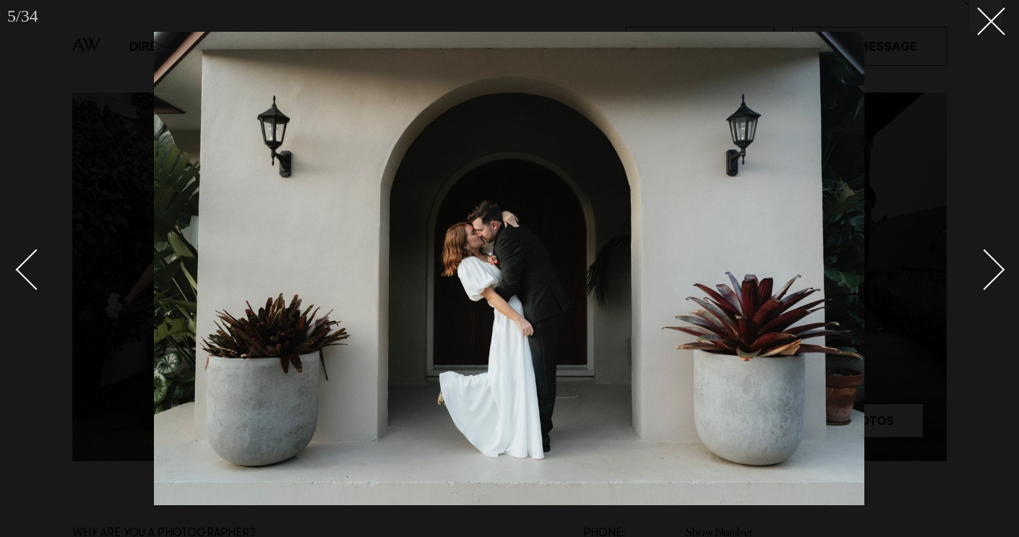
click at [999, 264] on div "Next slide" at bounding box center [984, 269] width 41 height 41
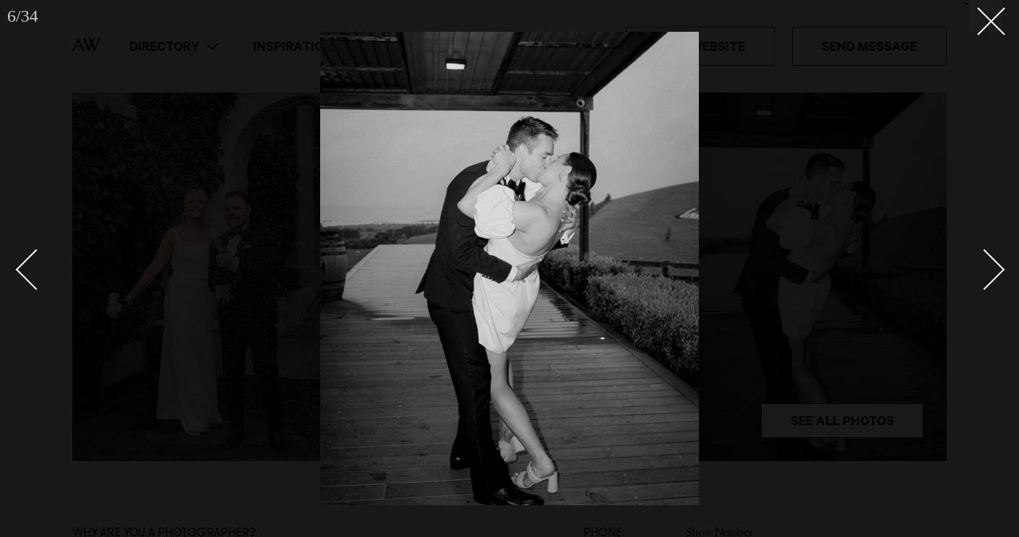
click at [999, 264] on div "Next slide" at bounding box center [984, 269] width 41 height 41
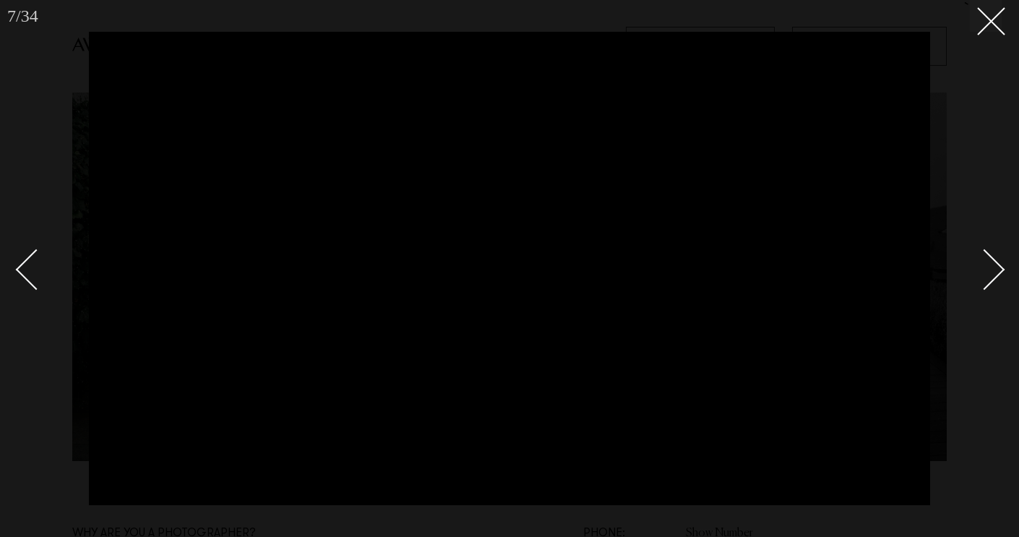
click at [986, 280] on div "Next slide" at bounding box center [984, 269] width 41 height 41
click at [999, 270] on div "Next slide" at bounding box center [984, 269] width 41 height 41
click at [1002, 266] on div "Next slide" at bounding box center [984, 269] width 41 height 41
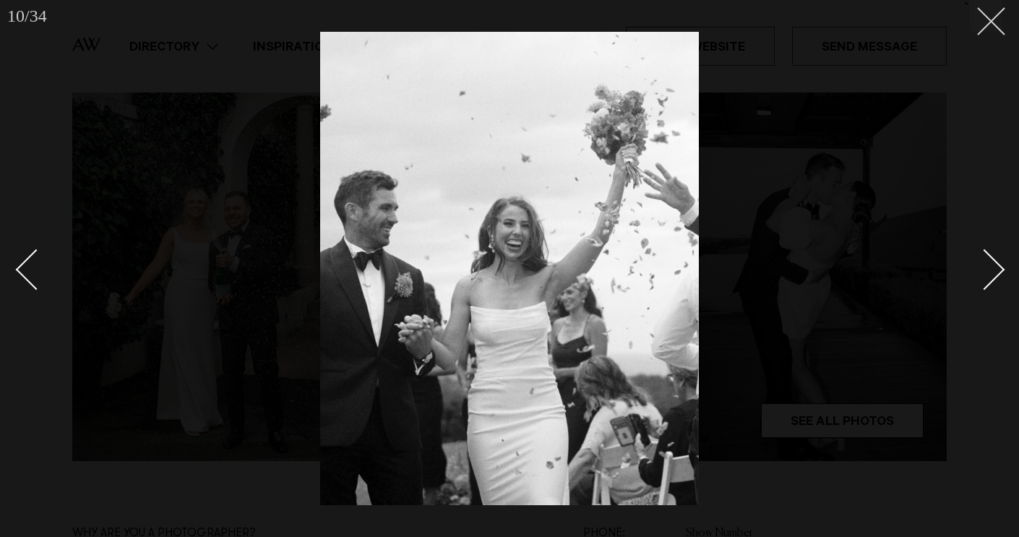
click at [996, 31] on button at bounding box center [986, 16] width 32 height 32
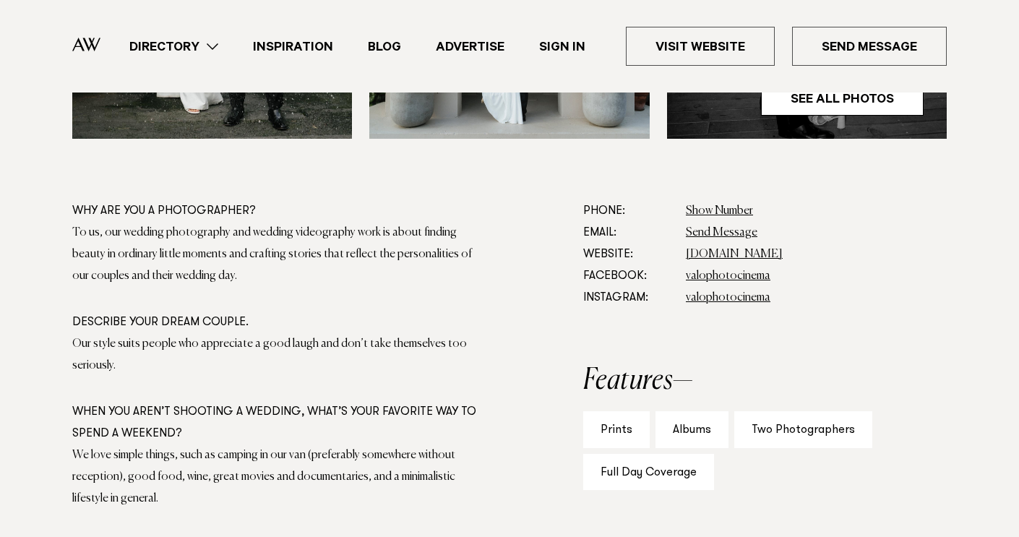
scroll to position [749, 0]
